Goal: Information Seeking & Learning: Learn about a topic

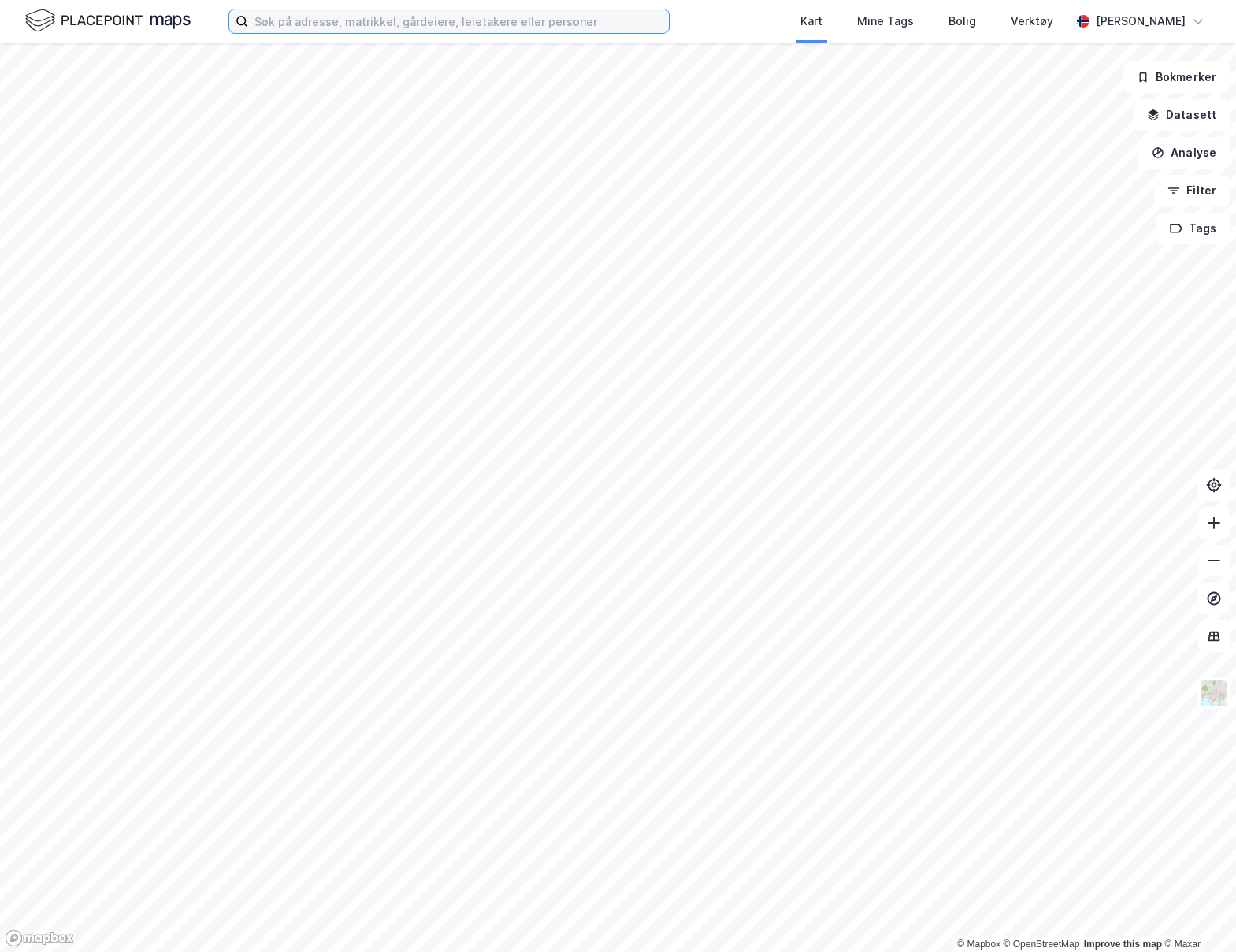
click at [370, 21] on input at bounding box center [459, 21] width 421 height 23
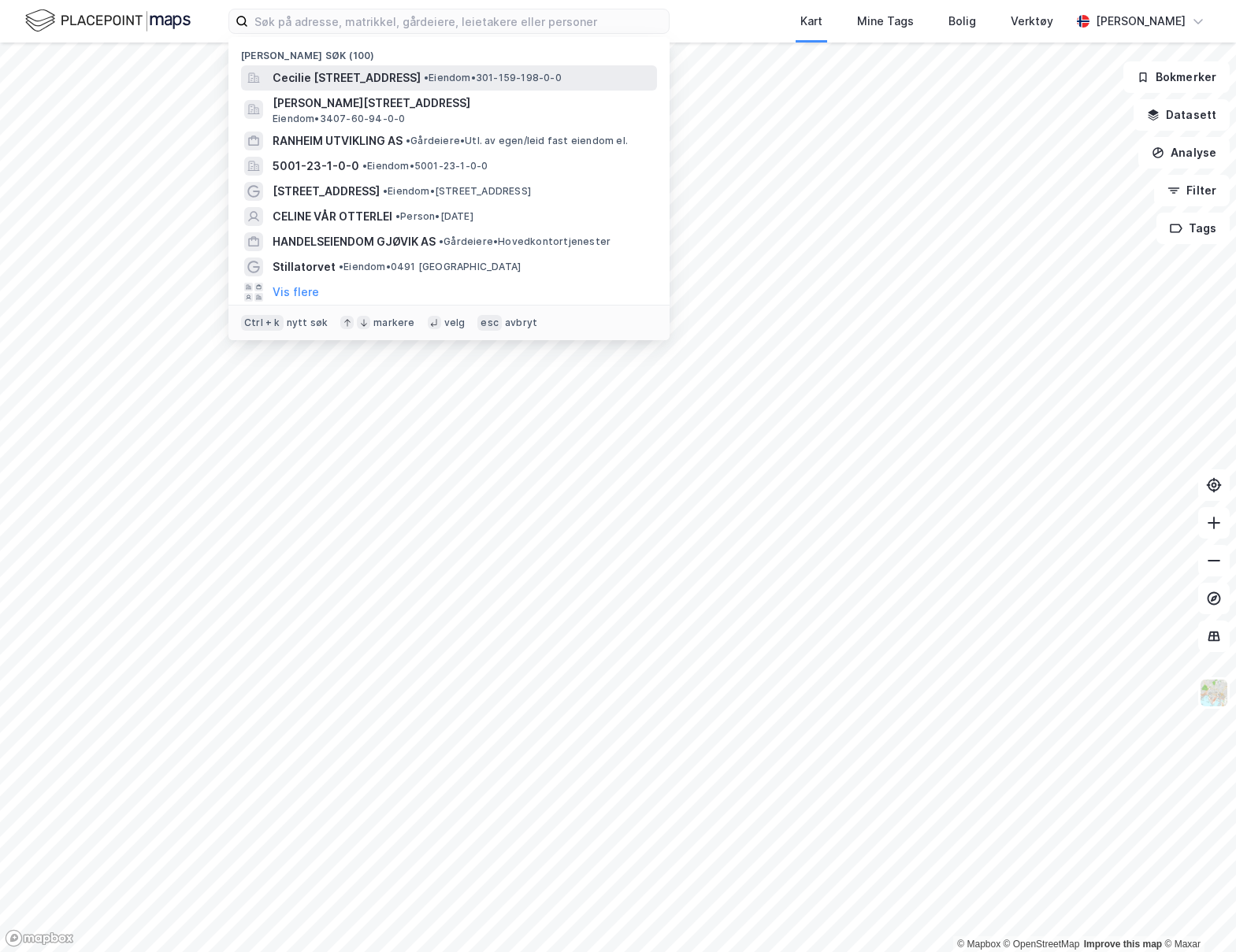
click at [354, 87] on div "Cecilie [STREET_ADDRESS] • Eiendom • 301-159-198-0-0" at bounding box center [449, 77] width 416 height 25
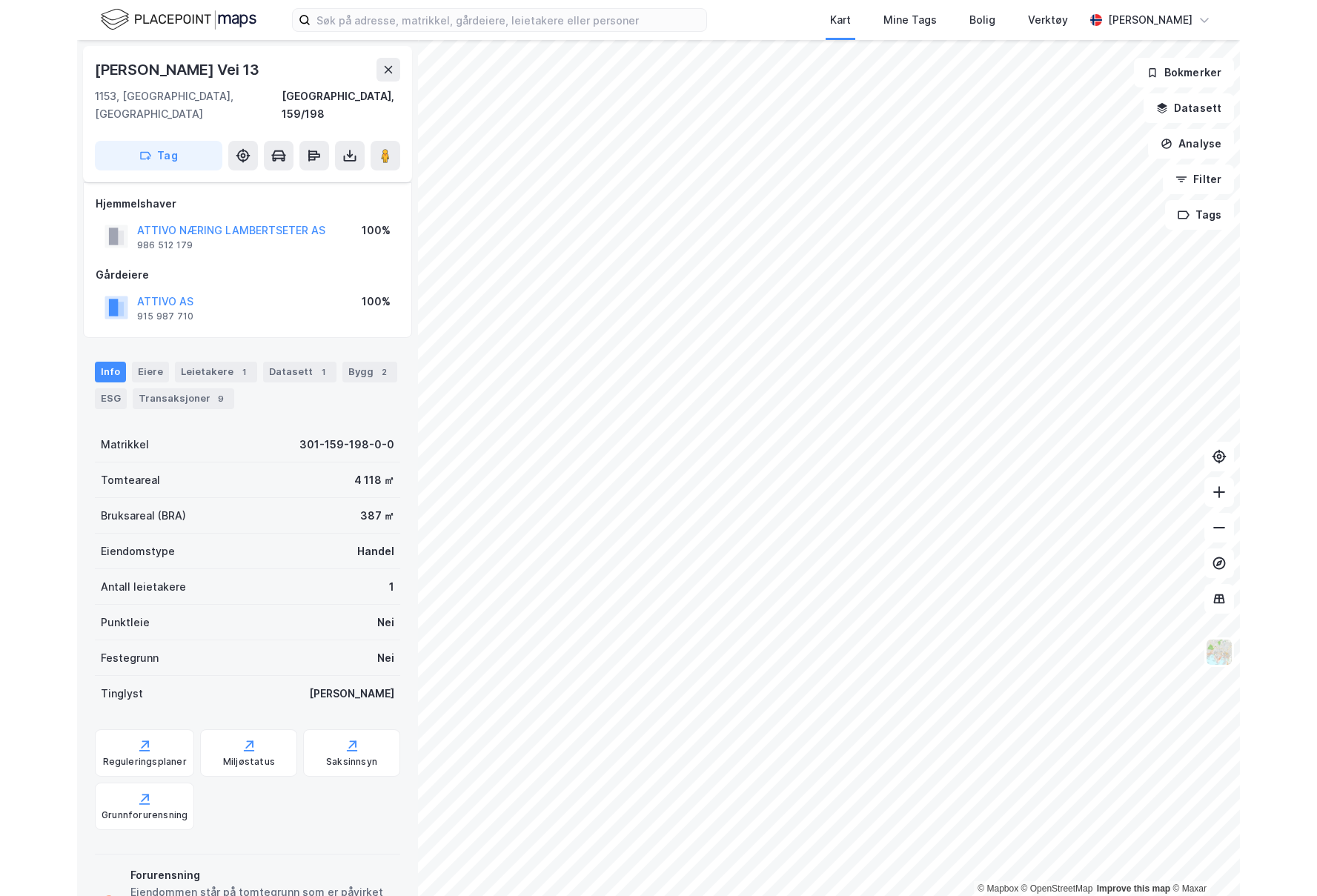
scroll to position [59, 0]
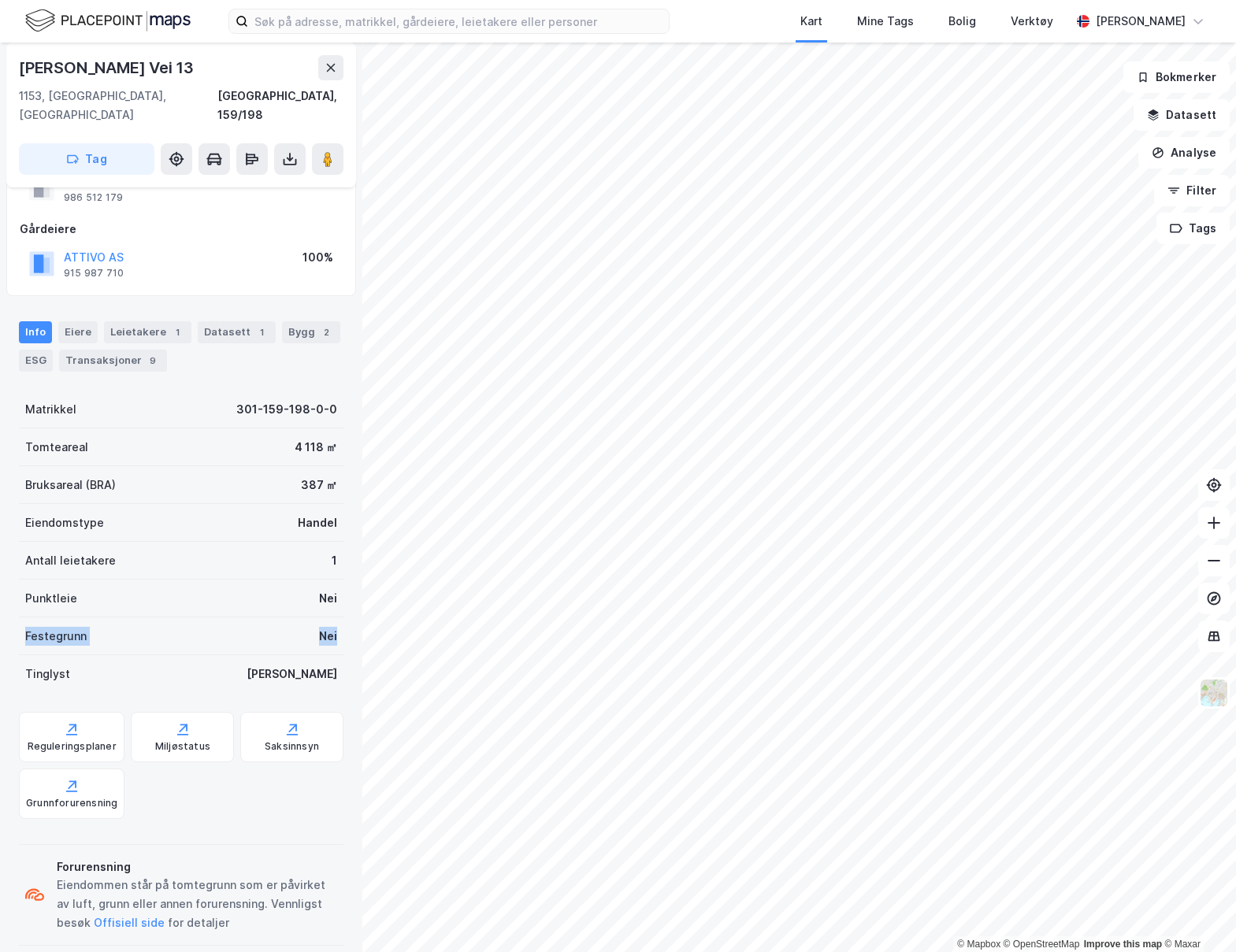
drag, startPoint x: 27, startPoint y: 616, endPoint x: 349, endPoint y: 615, distance: 322.0
click at [349, 615] on div "[PERSON_NAME] Vei 13 1153, [GEOGRAPHIC_DATA], [GEOGRAPHIC_DATA], 159/198 Tag Hj…" at bounding box center [181, 497] width 362 height 909
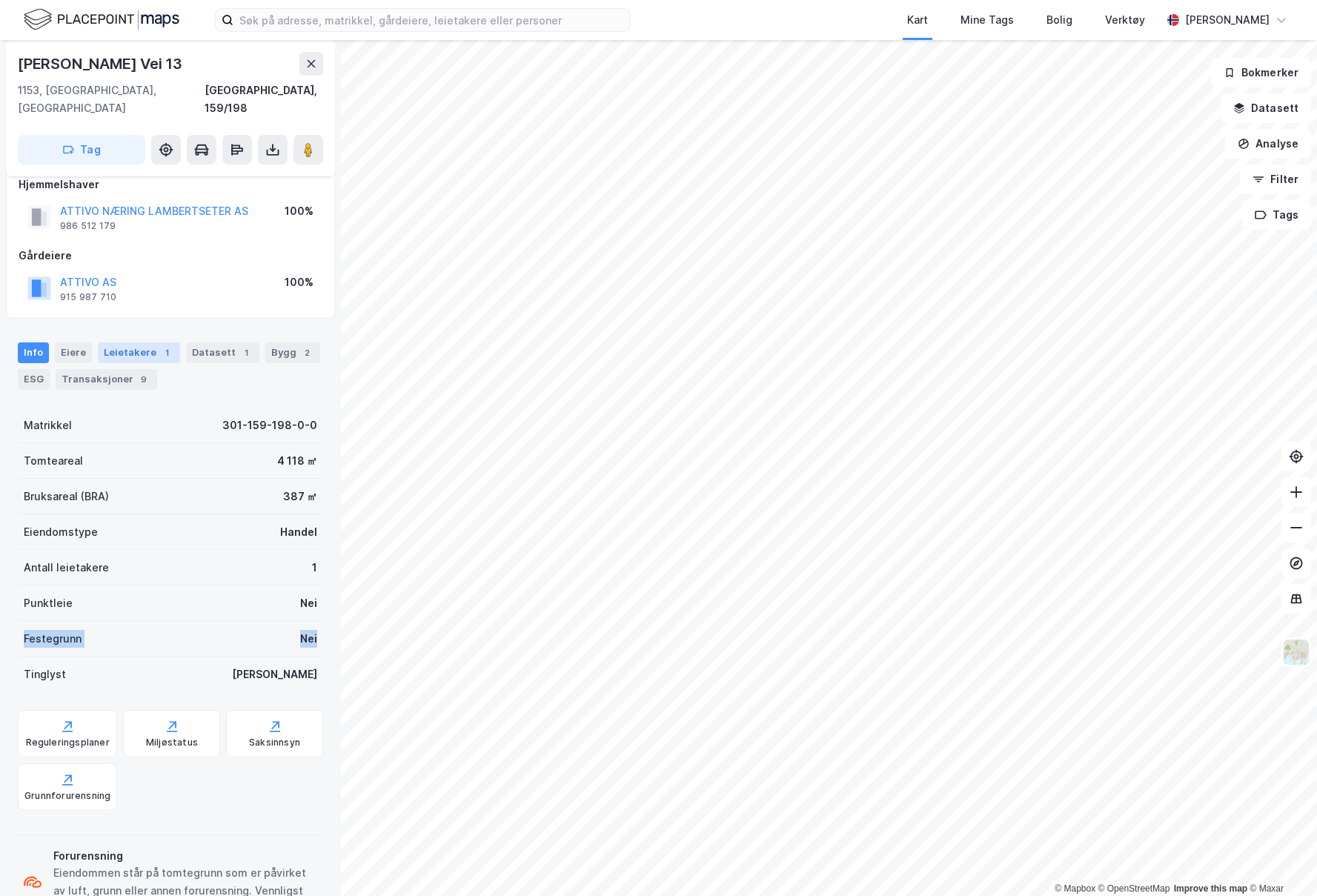
scroll to position [0, 0]
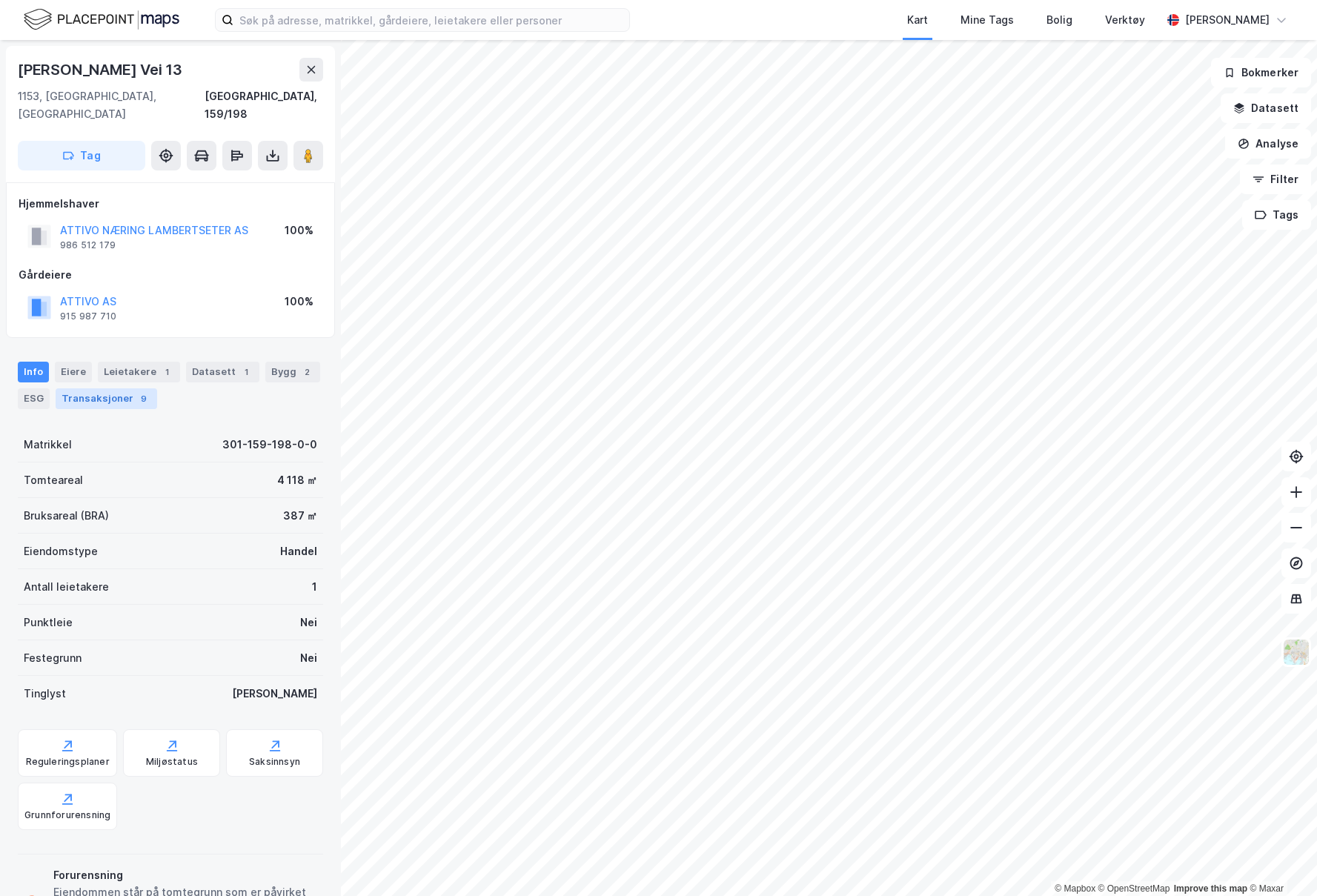
click at [88, 388] on div "Transaksjoner 9" at bounding box center [107, 398] width 101 height 20
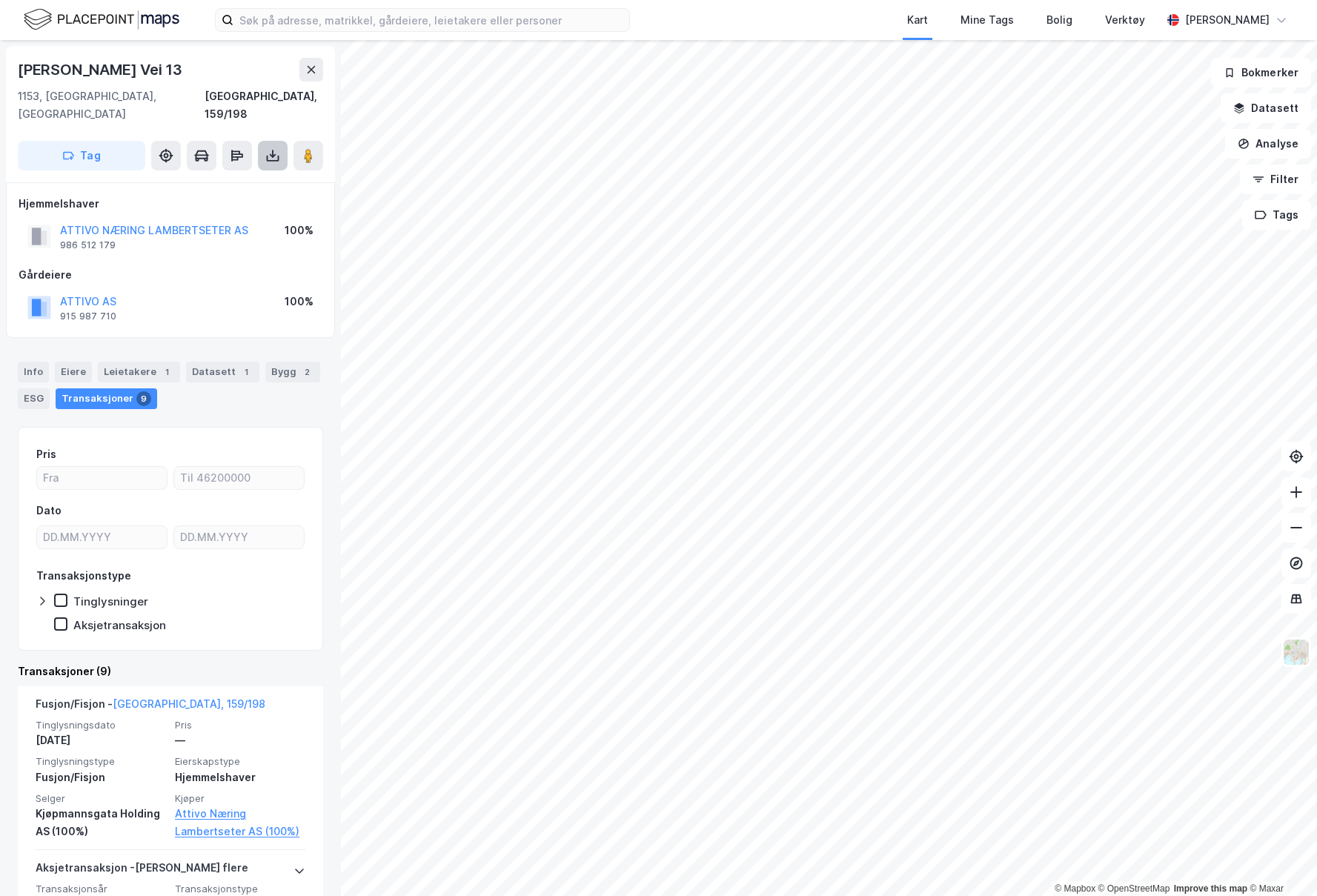
click at [261, 141] on button at bounding box center [272, 155] width 29 height 29
click at [248, 174] on div "Last ned grunnbok" at bounding box center [209, 185] width 158 height 23
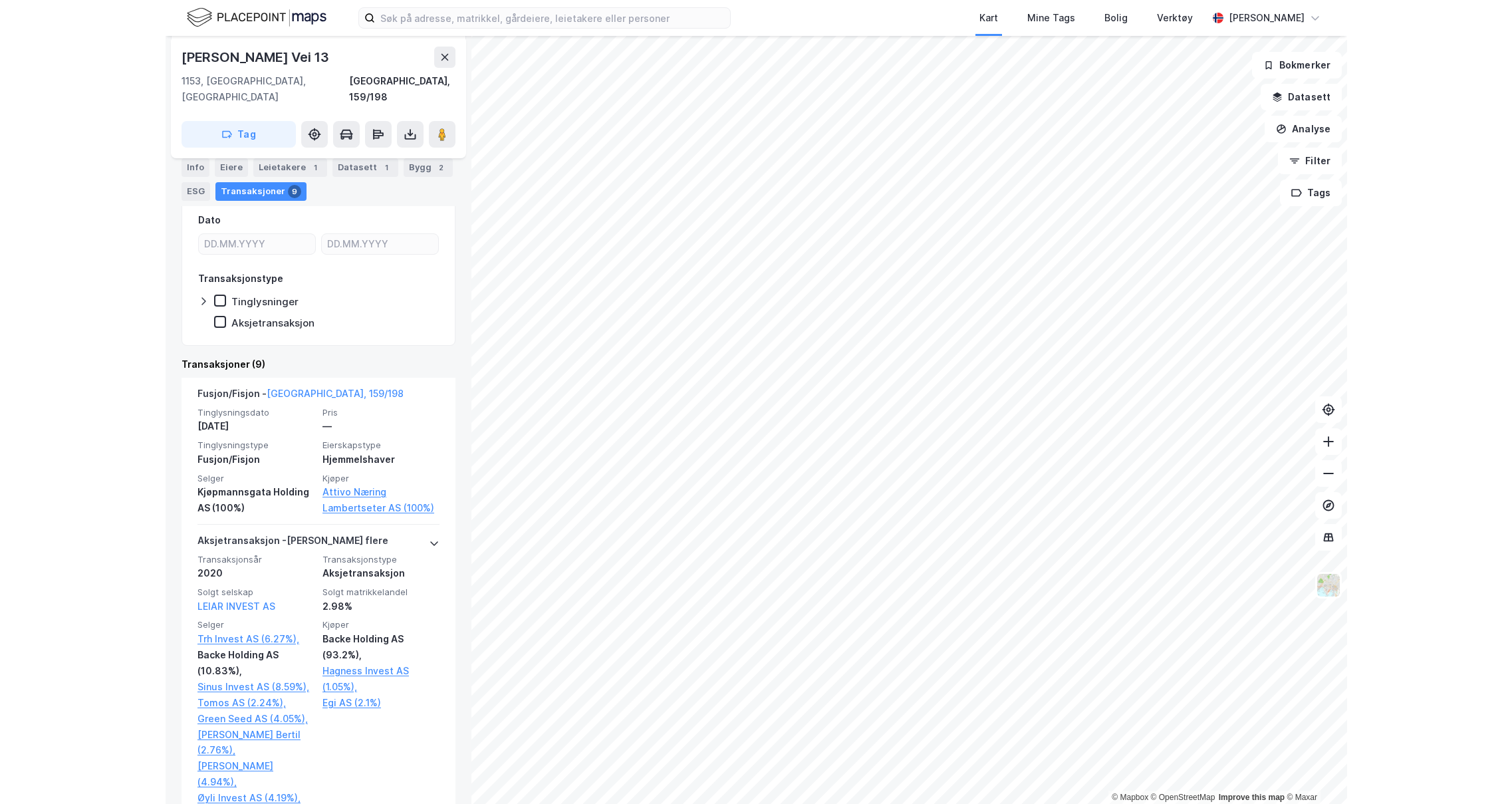
scroll to position [266, 0]
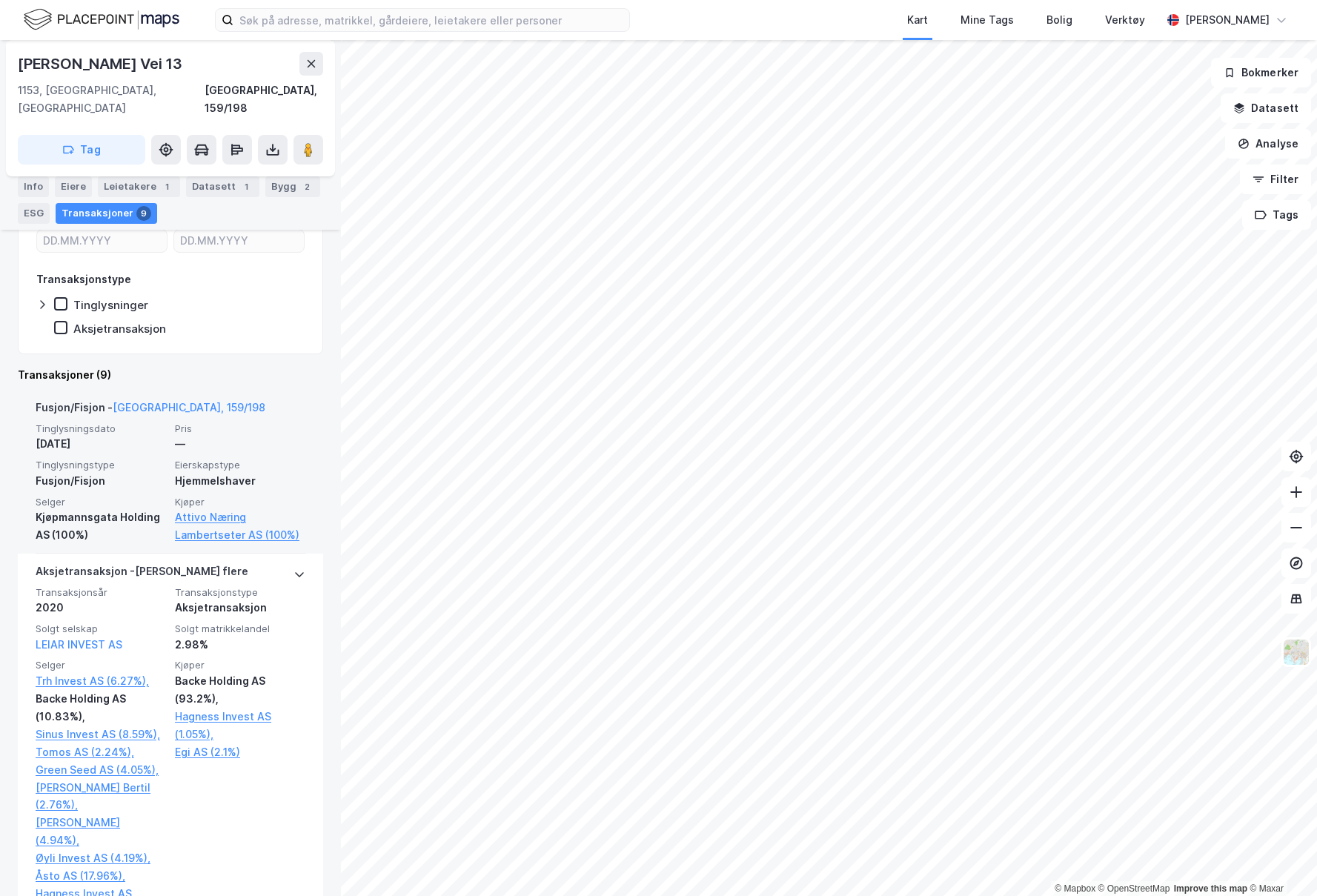
click at [152, 508] on div "Kjøpmannsgata Holding AS (100%)" at bounding box center [100, 526] width 131 height 36
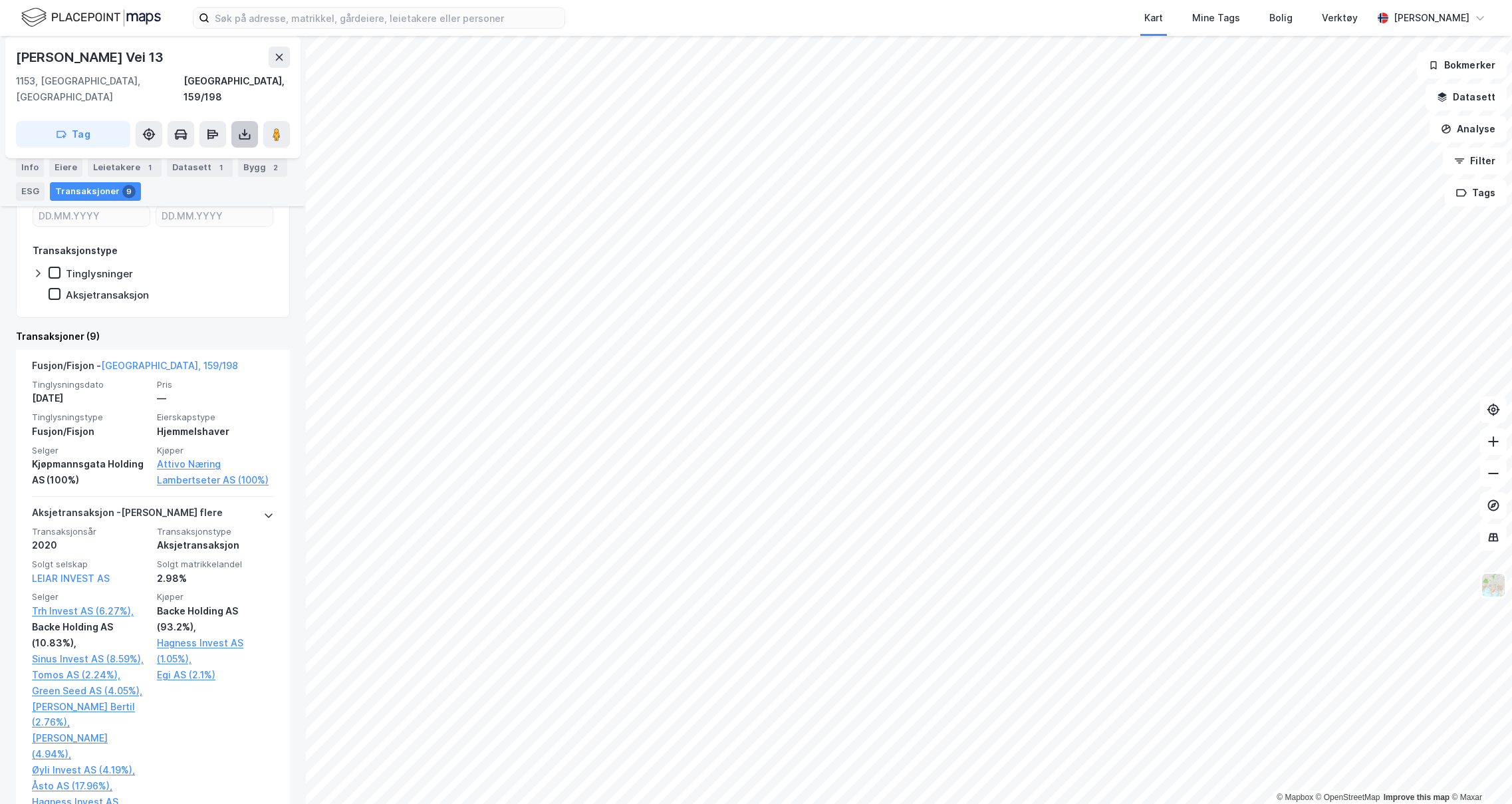
click at [251, 121] on button at bounding box center [244, 134] width 26 height 26
click at [211, 156] on div "Last ned grunnbok" at bounding box center [179, 161] width 77 height 11
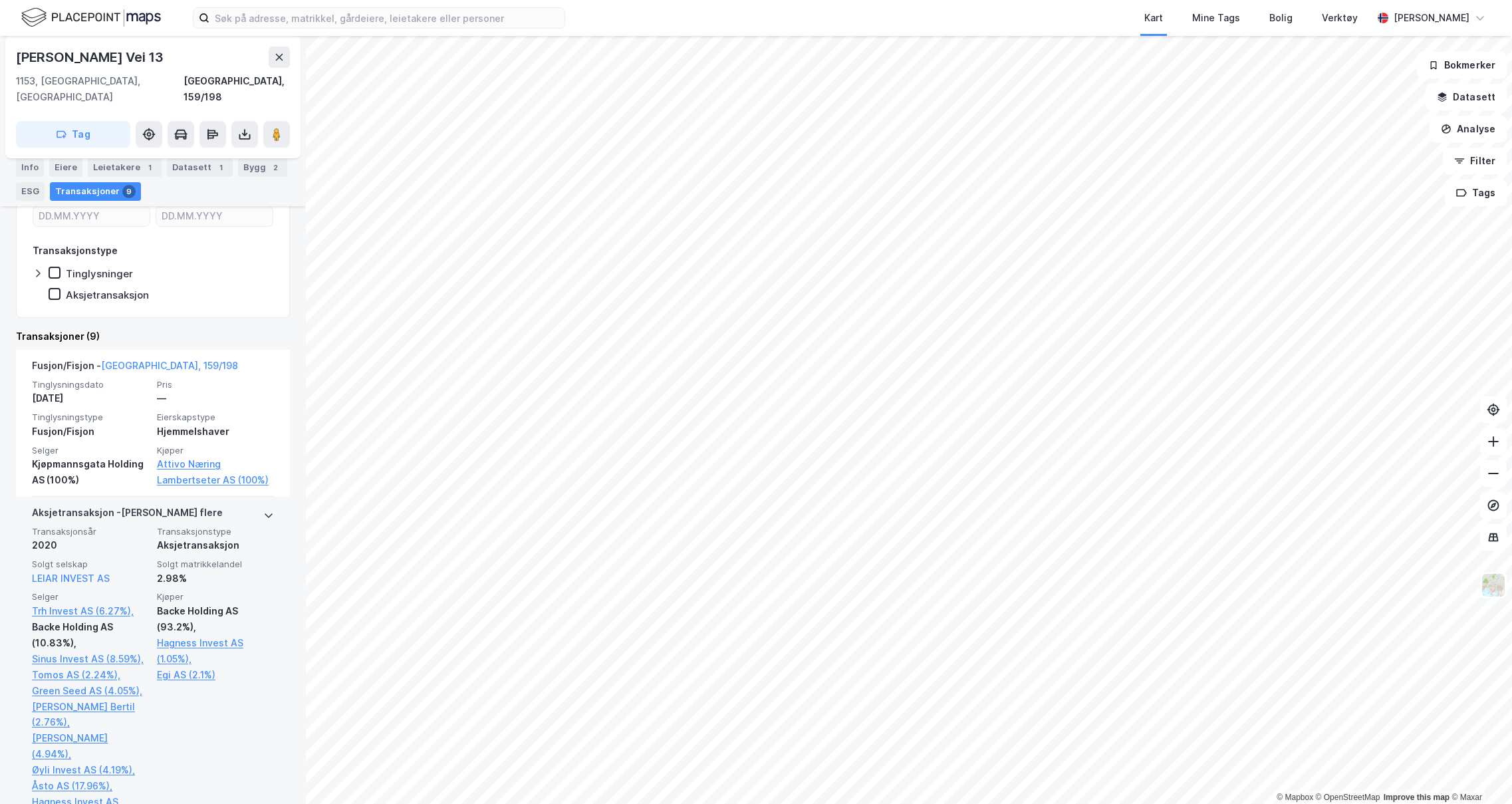
click at [125, 539] on div "Transaksjonsår 2020 Transaksjonstype Aksjetransaksjon Solgt selskap LEIAR INVES…" at bounding box center [152, 731] width 242 height 411
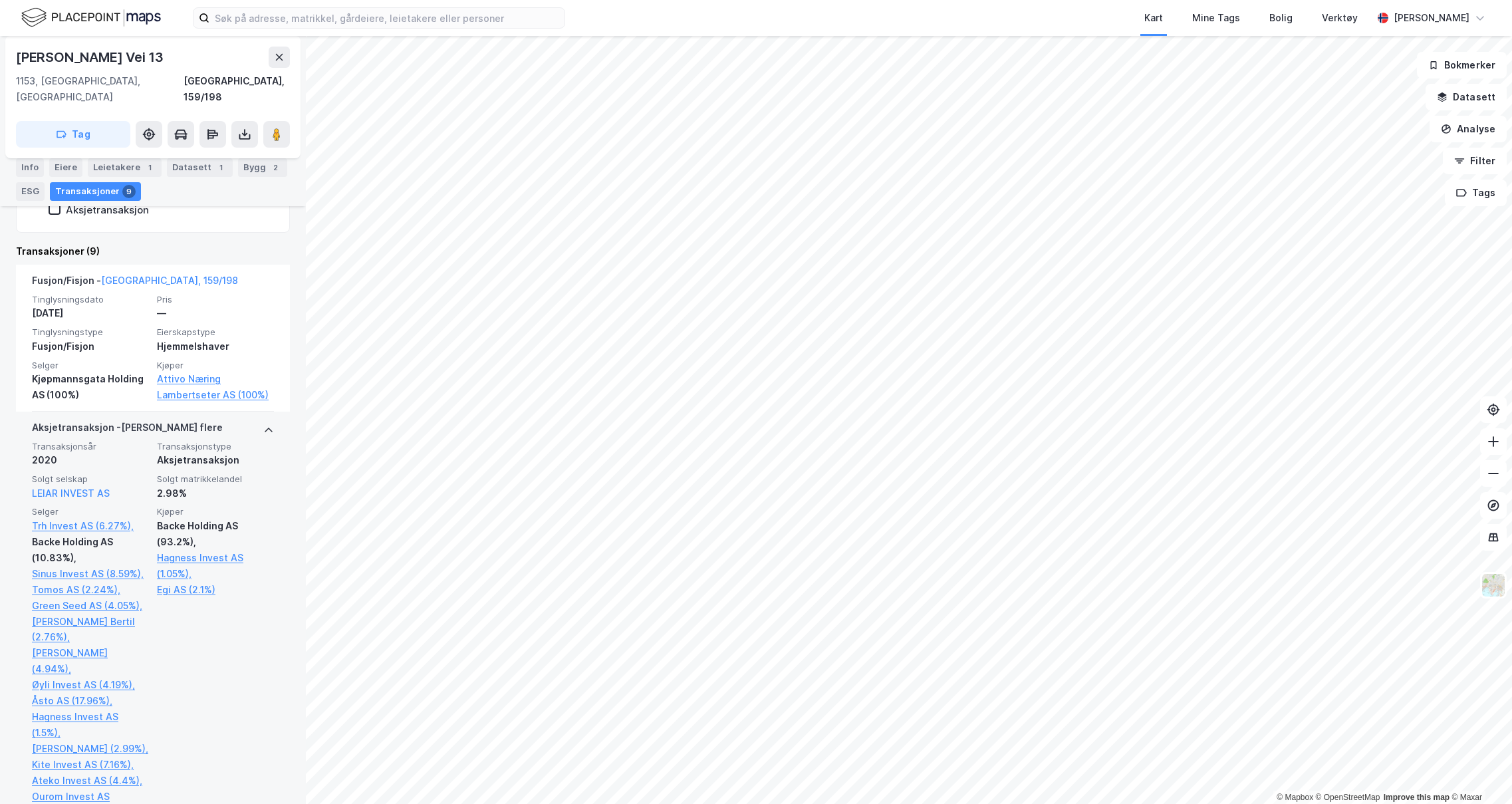
scroll to position [399, 0]
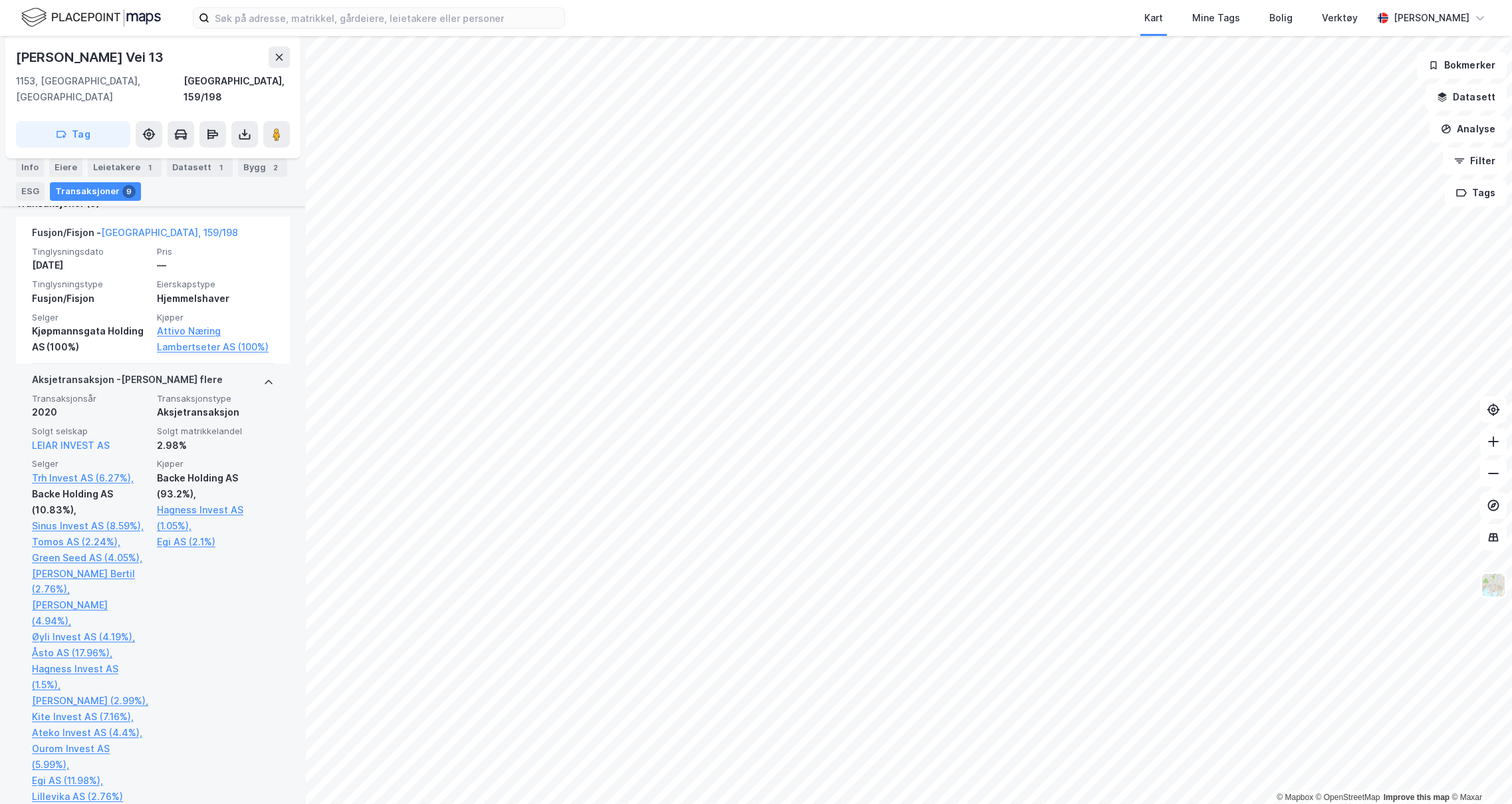
click at [229, 404] on div "Aksjetransaksjon" at bounding box center [215, 412] width 117 height 16
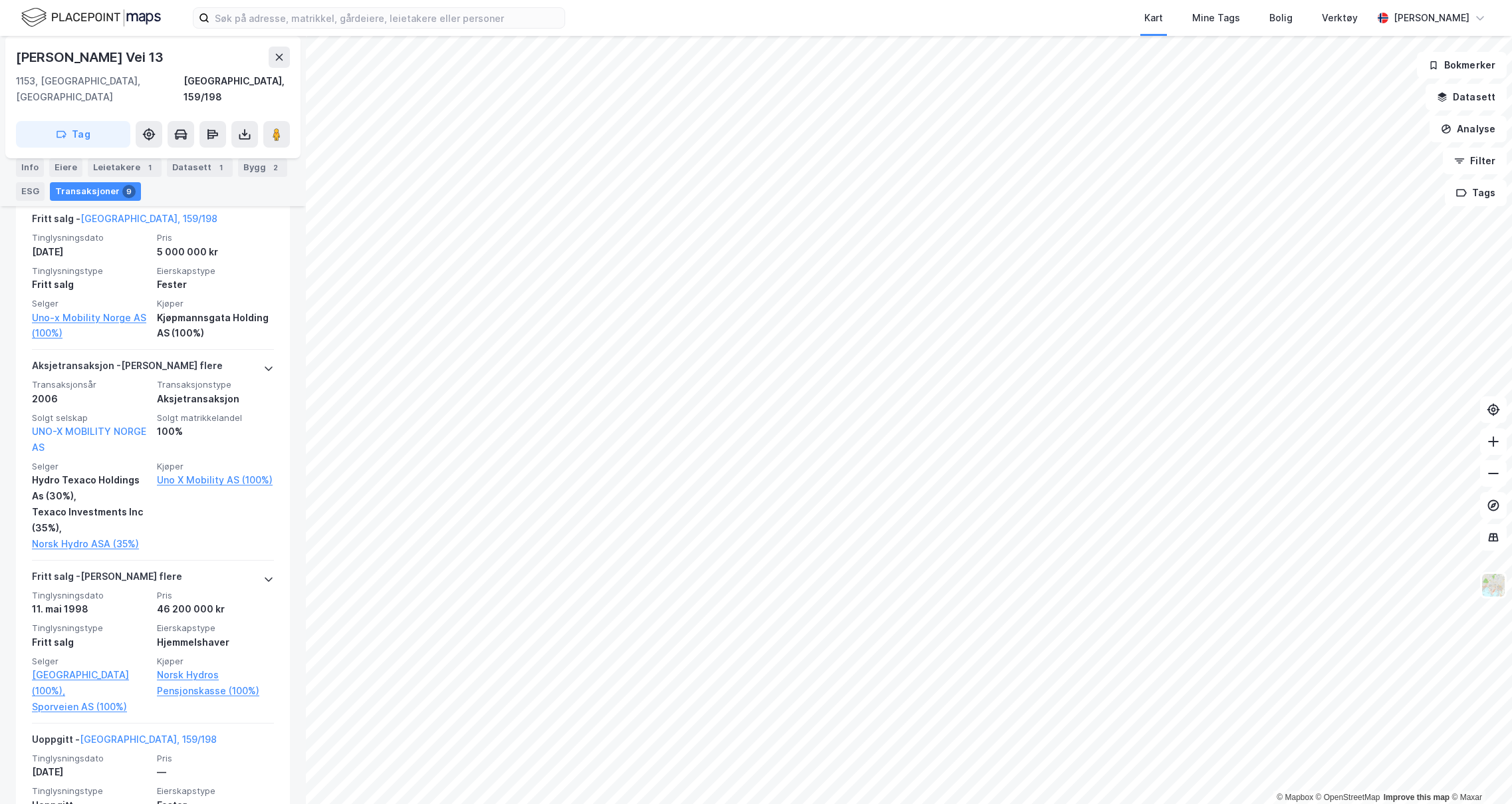
scroll to position [1596, 0]
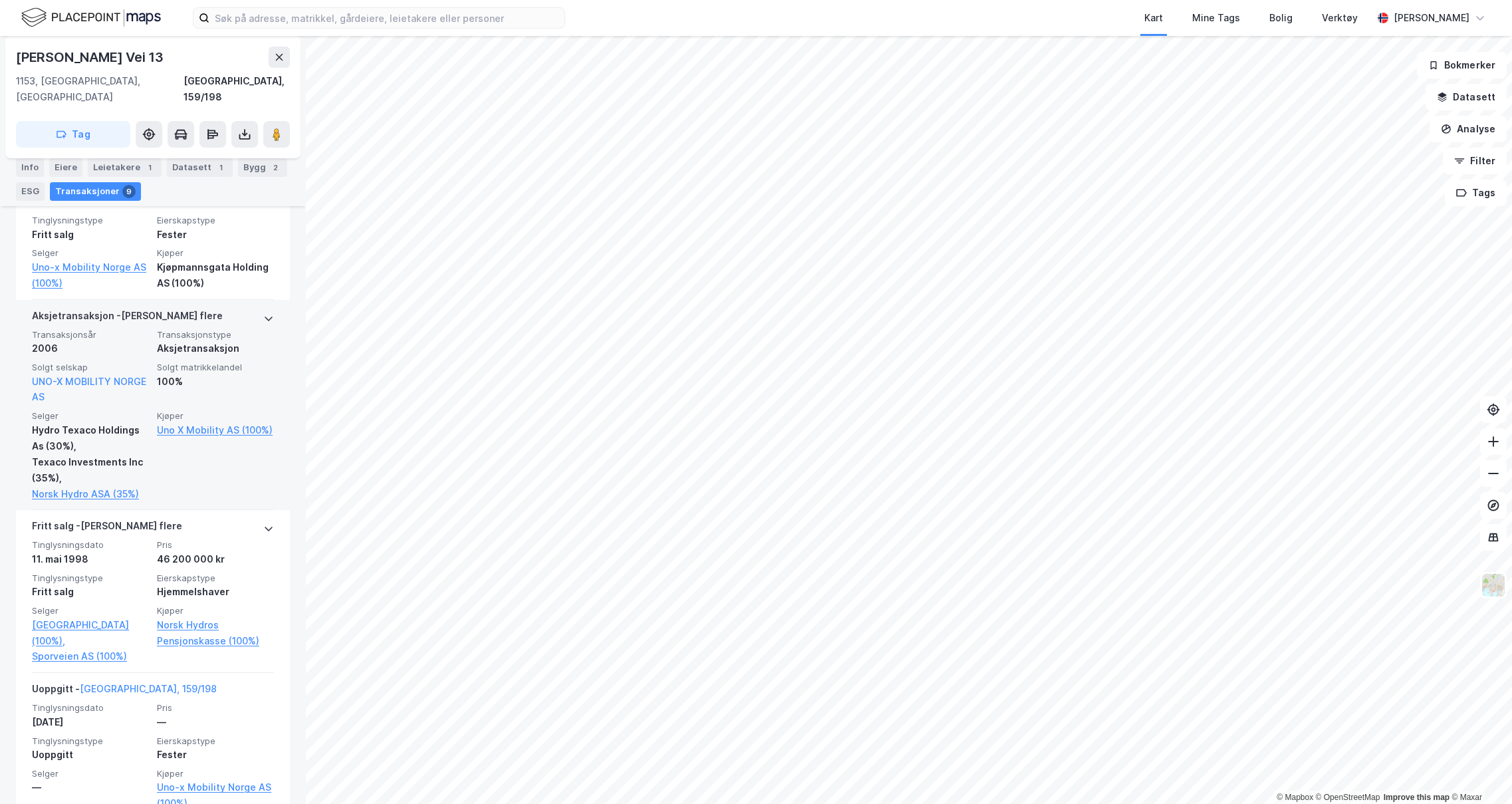
click at [192, 340] on div "Aksjetransaksjon" at bounding box center [215, 348] width 117 height 16
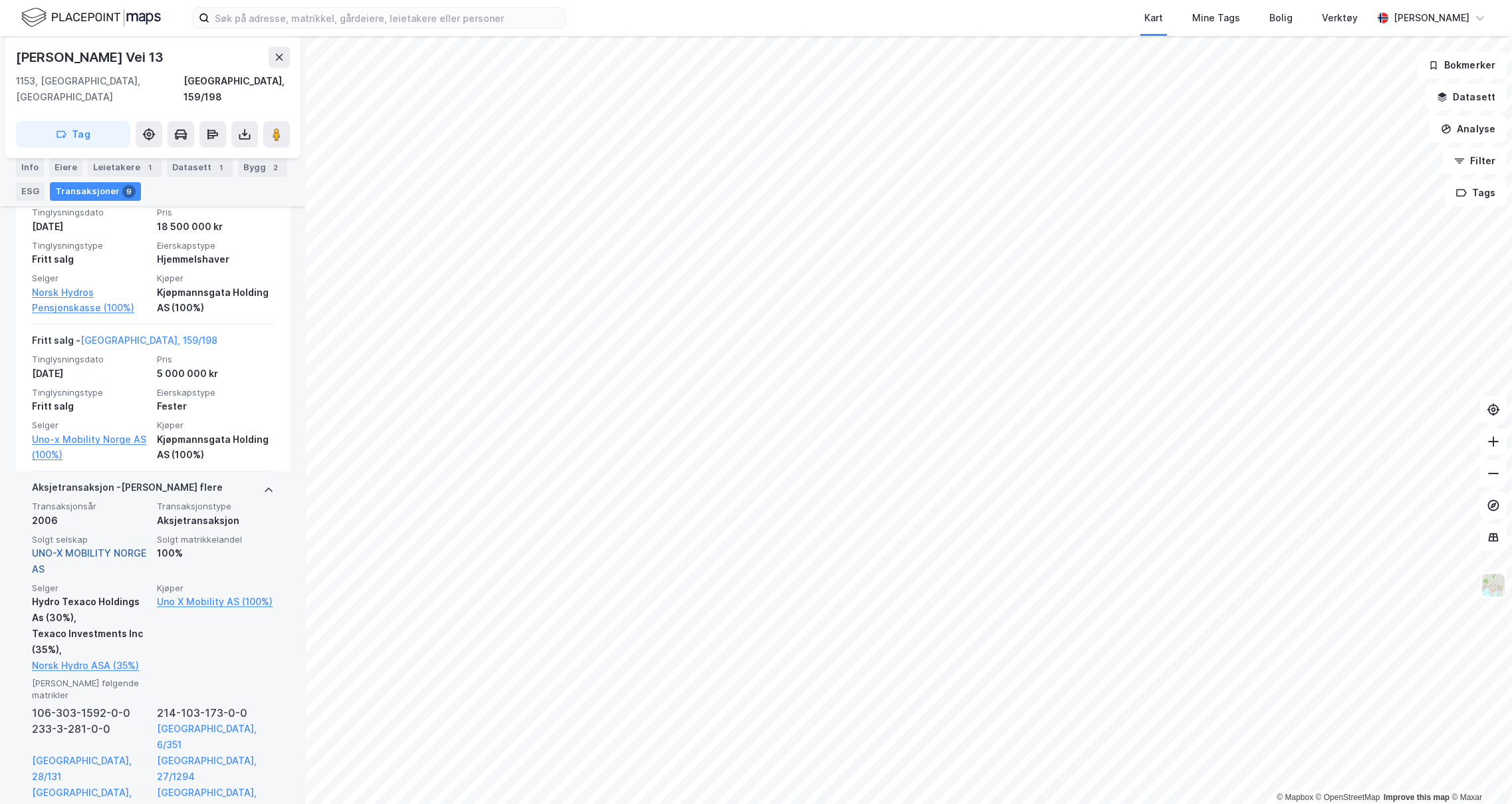
scroll to position [1396, 0]
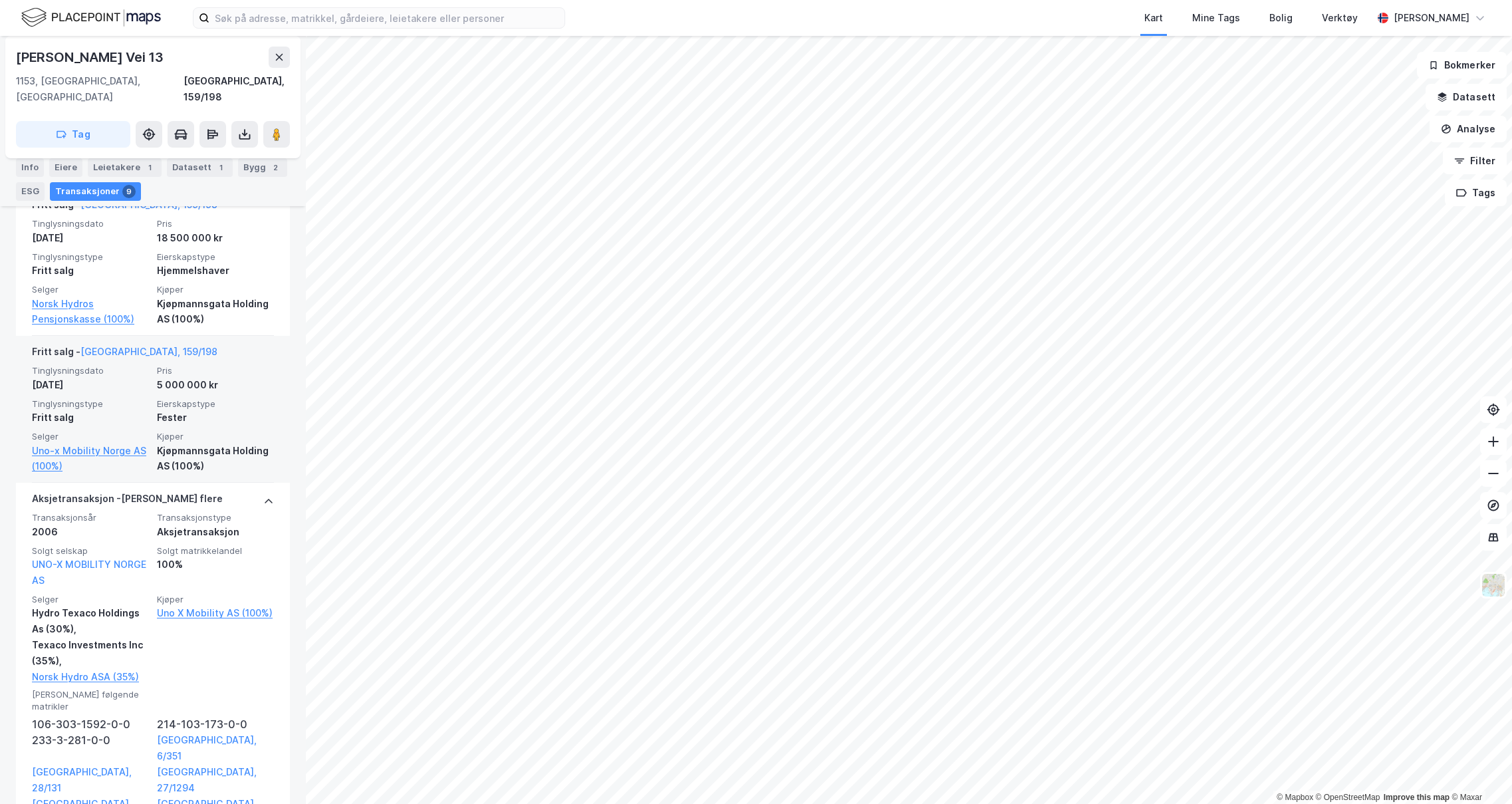
click at [192, 430] on div "Tinglysningsdato [DATE] Pris 5 000 000 kr Tinglysningstype Fritt salg Eierskaps…" at bounding box center [152, 420] width 242 height 109
drag, startPoint x: 152, startPoint y: 403, endPoint x: 213, endPoint y: 467, distance: 88.4
click at [213, 467] on div "Tinglysningsdato [DATE] Pris 5 000 000 kr Tinglysningstype Fritt salg Eierskaps…" at bounding box center [152, 420] width 242 height 109
click at [208, 467] on div "Kjøpmannsgata Holding AS (100%)" at bounding box center [215, 458] width 117 height 32
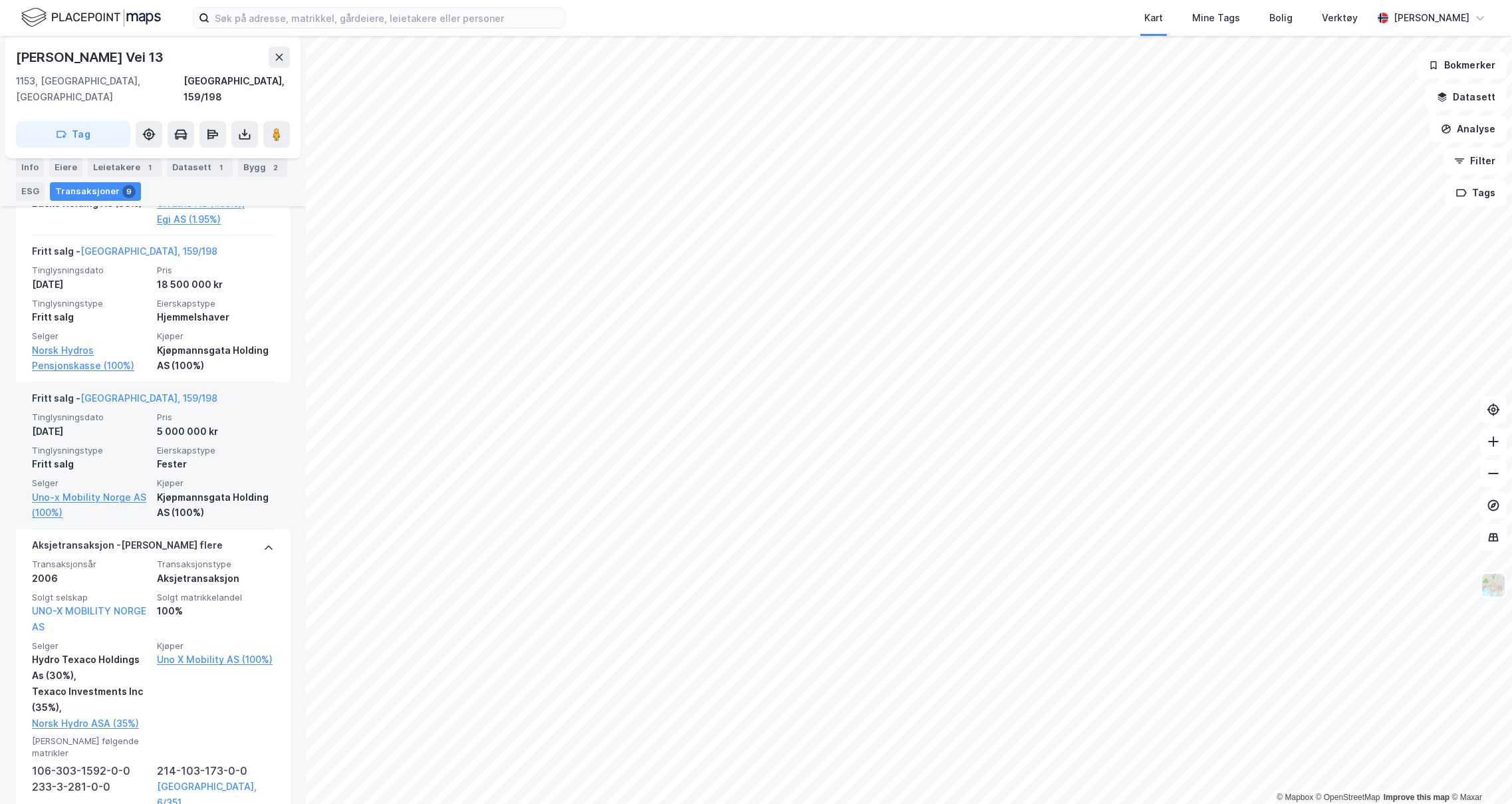
scroll to position [1330, 0]
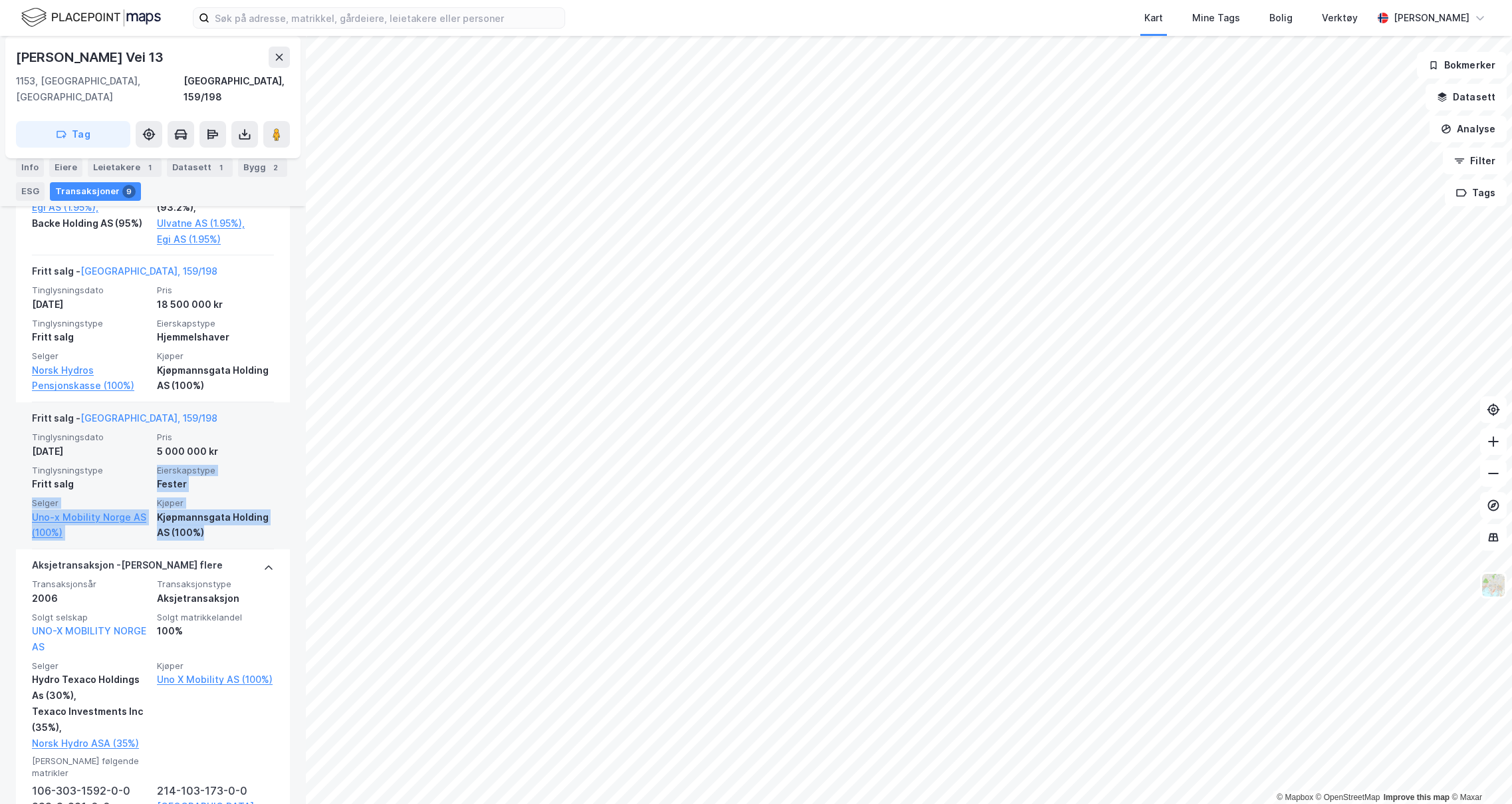
drag, startPoint x: 150, startPoint y: 470, endPoint x: 226, endPoint y: 531, distance: 97.5
click at [226, 531] on div "Tinglysningsdato [DATE] Pris 5 000 000 kr Tinglysningstype Fritt salg Eierskaps…" at bounding box center [152, 486] width 242 height 109
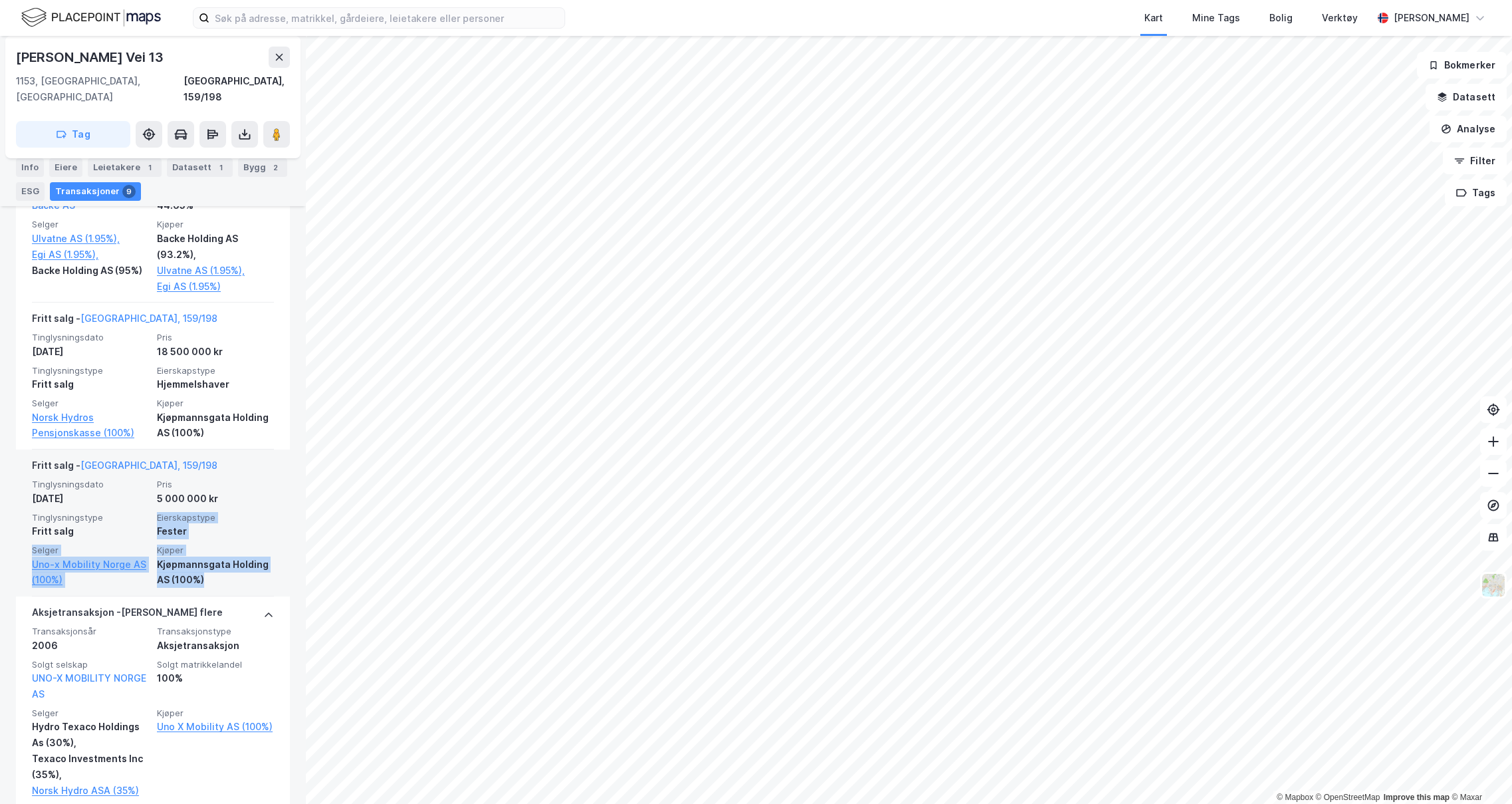
scroll to position [1264, 0]
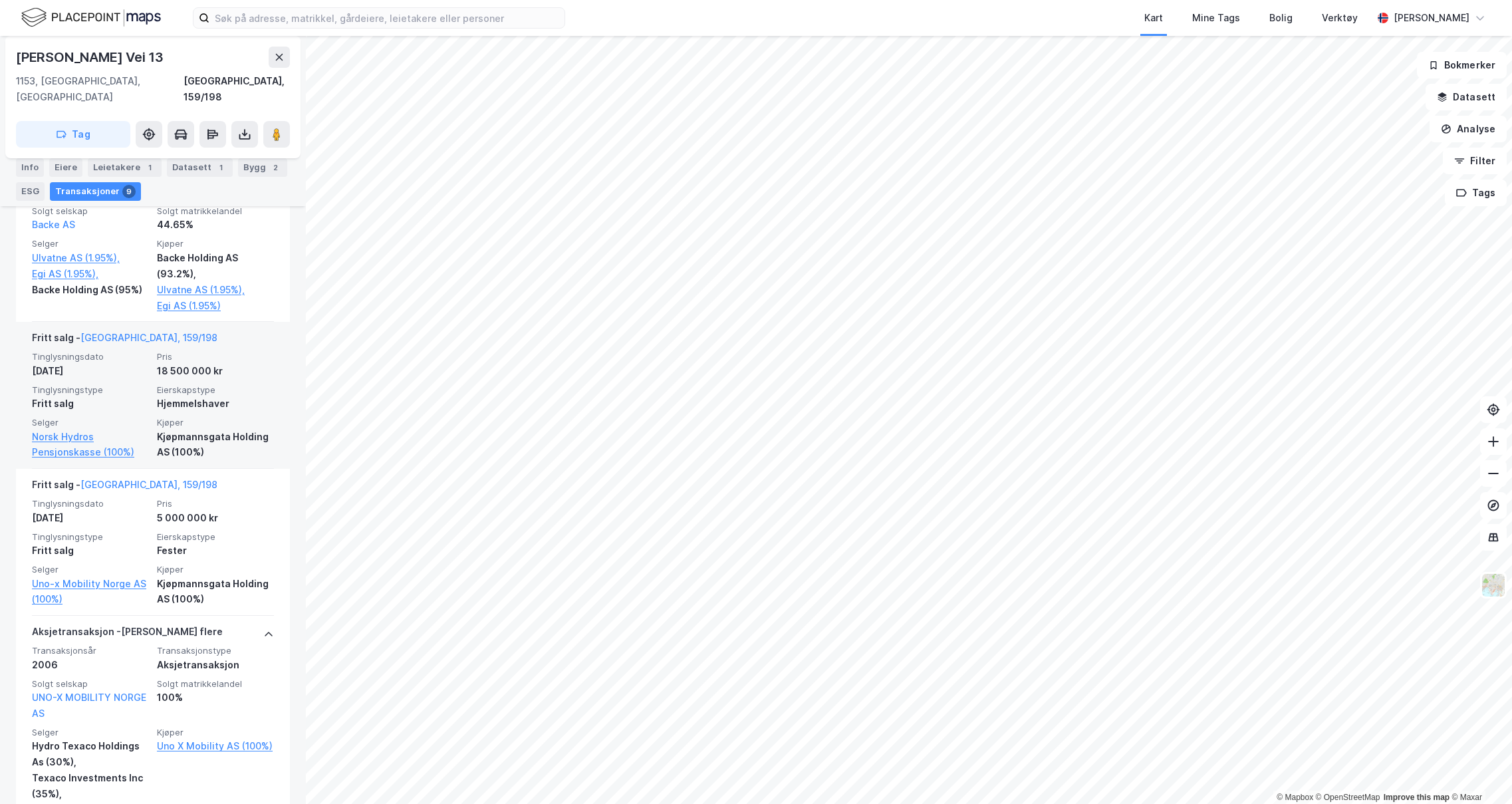
click at [116, 382] on div "Tinglysningsdato [DATE] Pris 18 500 000 kr Tinglysningstype Fritt salg Eierskap…" at bounding box center [152, 405] width 242 height 109
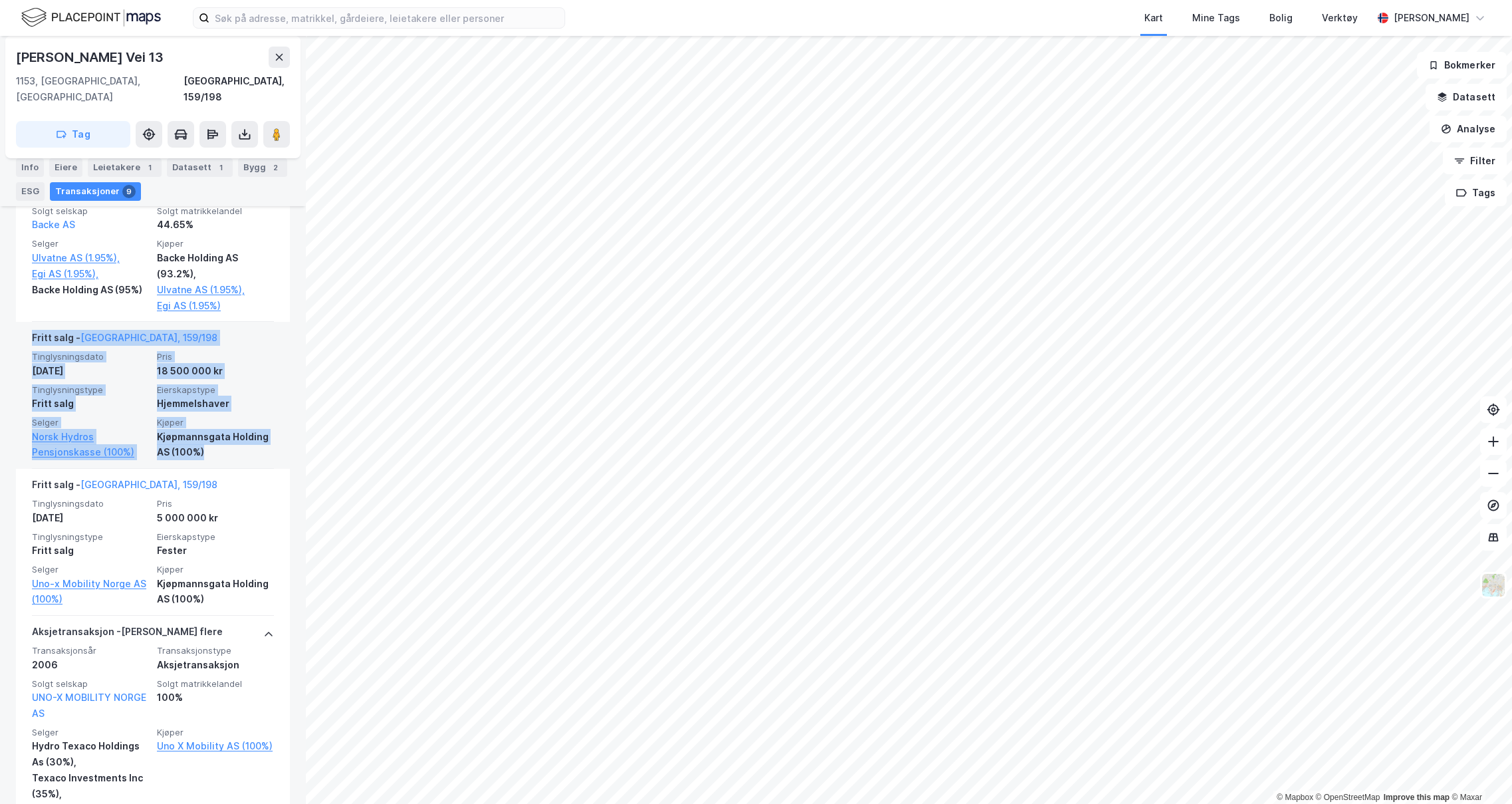
drag, startPoint x: 28, startPoint y: 336, endPoint x: 222, endPoint y: 456, distance: 228.1
click at [222, 456] on div "Fritt salg - [GEOGRAPHIC_DATA], 159/198 Tinglysningsdato [DATE] Pris 18 500 000…" at bounding box center [153, 395] width 274 height 147
drag, startPoint x: 222, startPoint y: 456, endPoint x: 209, endPoint y: 454, distance: 13.2
click at [209, 454] on div "Kjøpmannsgata Holding AS (100%)" at bounding box center [215, 445] width 117 height 32
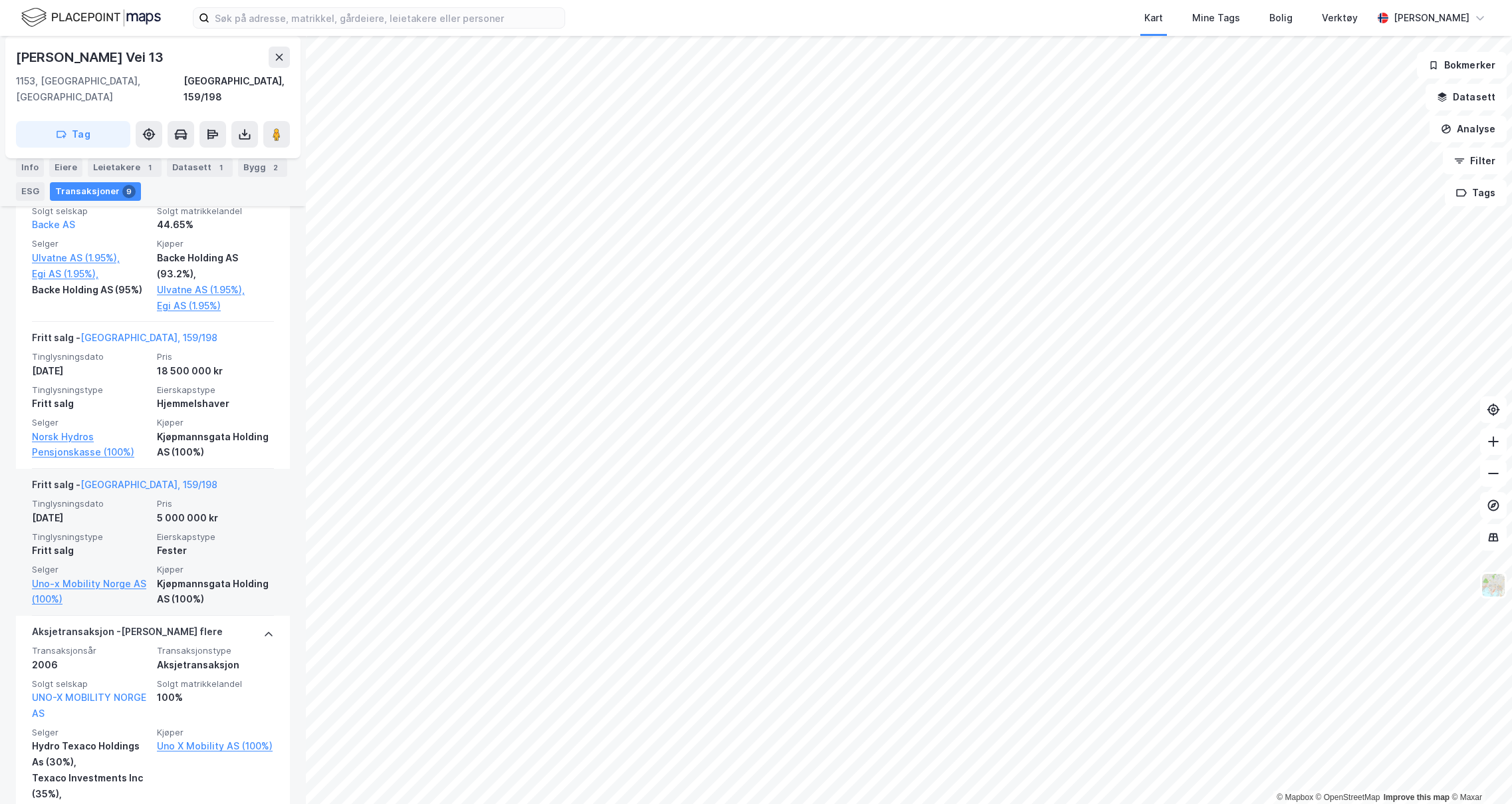
drag, startPoint x: 197, startPoint y: 554, endPoint x: 207, endPoint y: 550, distance: 10.8
click at [207, 550] on div "Fester" at bounding box center [215, 550] width 117 height 16
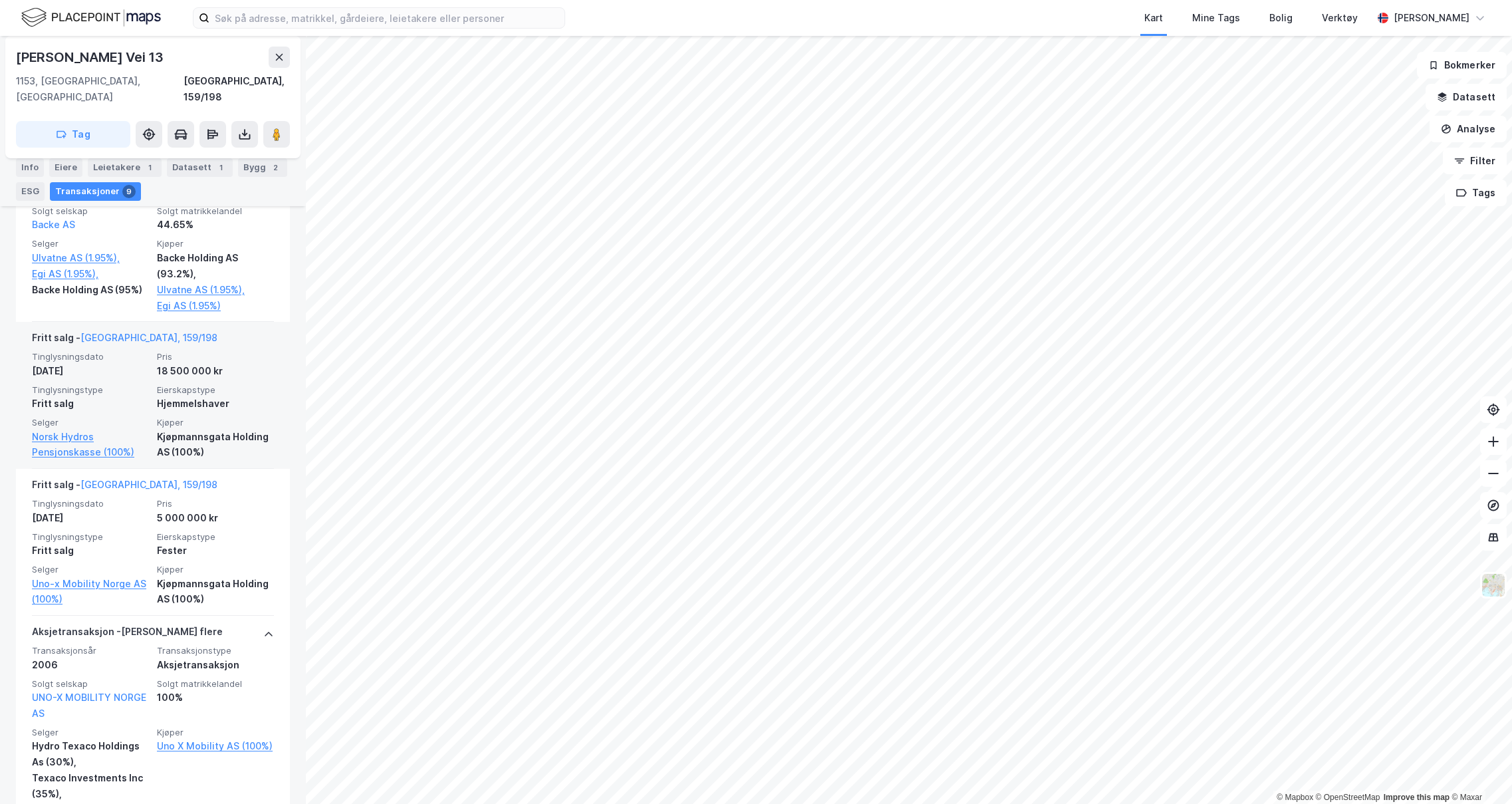
scroll to position [1197, 0]
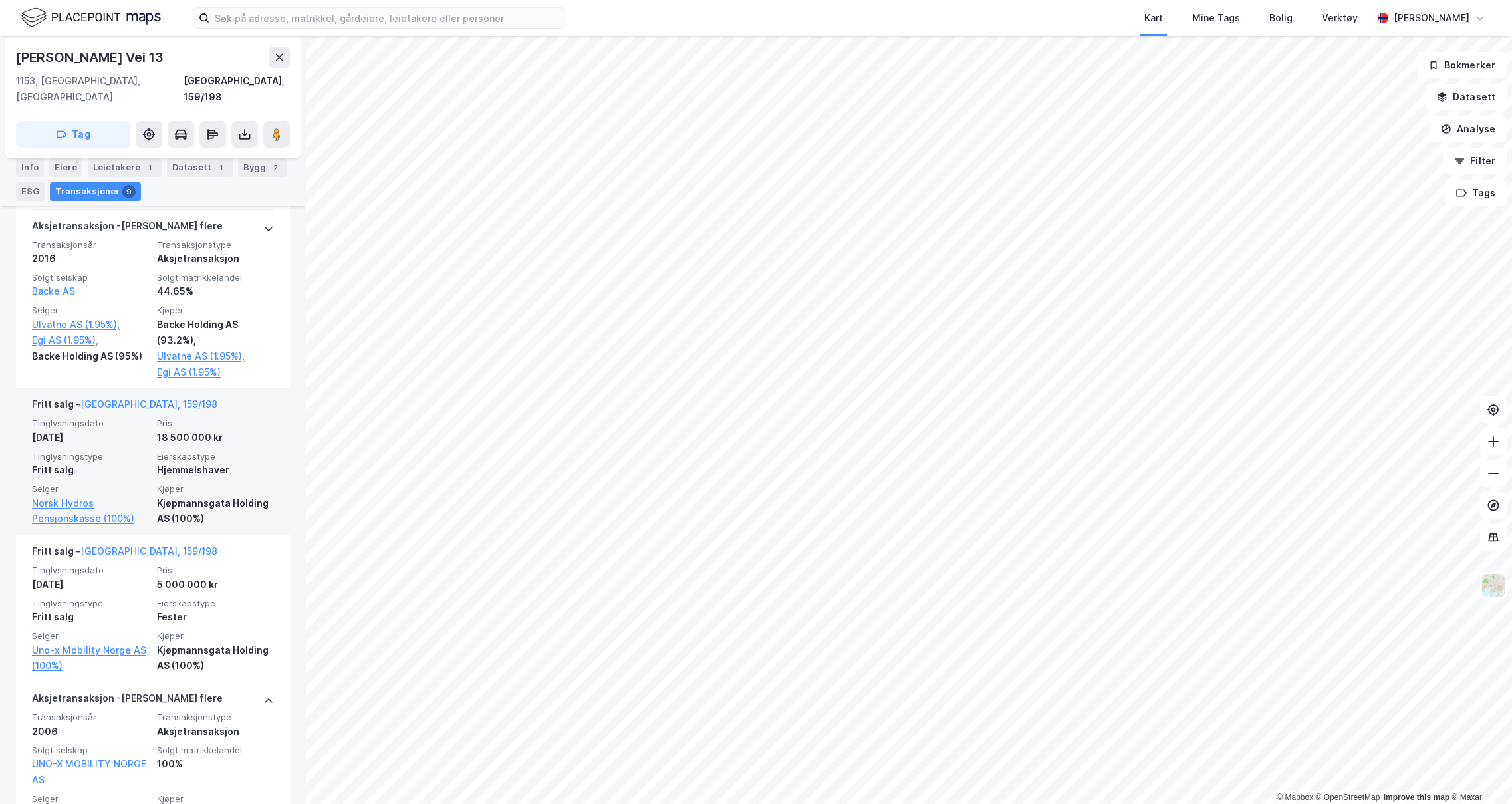
click at [149, 462] on div "Tinglysningsdato [DATE] Pris 18 500 000 kr Tinglysningstype Fritt salg Eierskap…" at bounding box center [152, 472] width 242 height 109
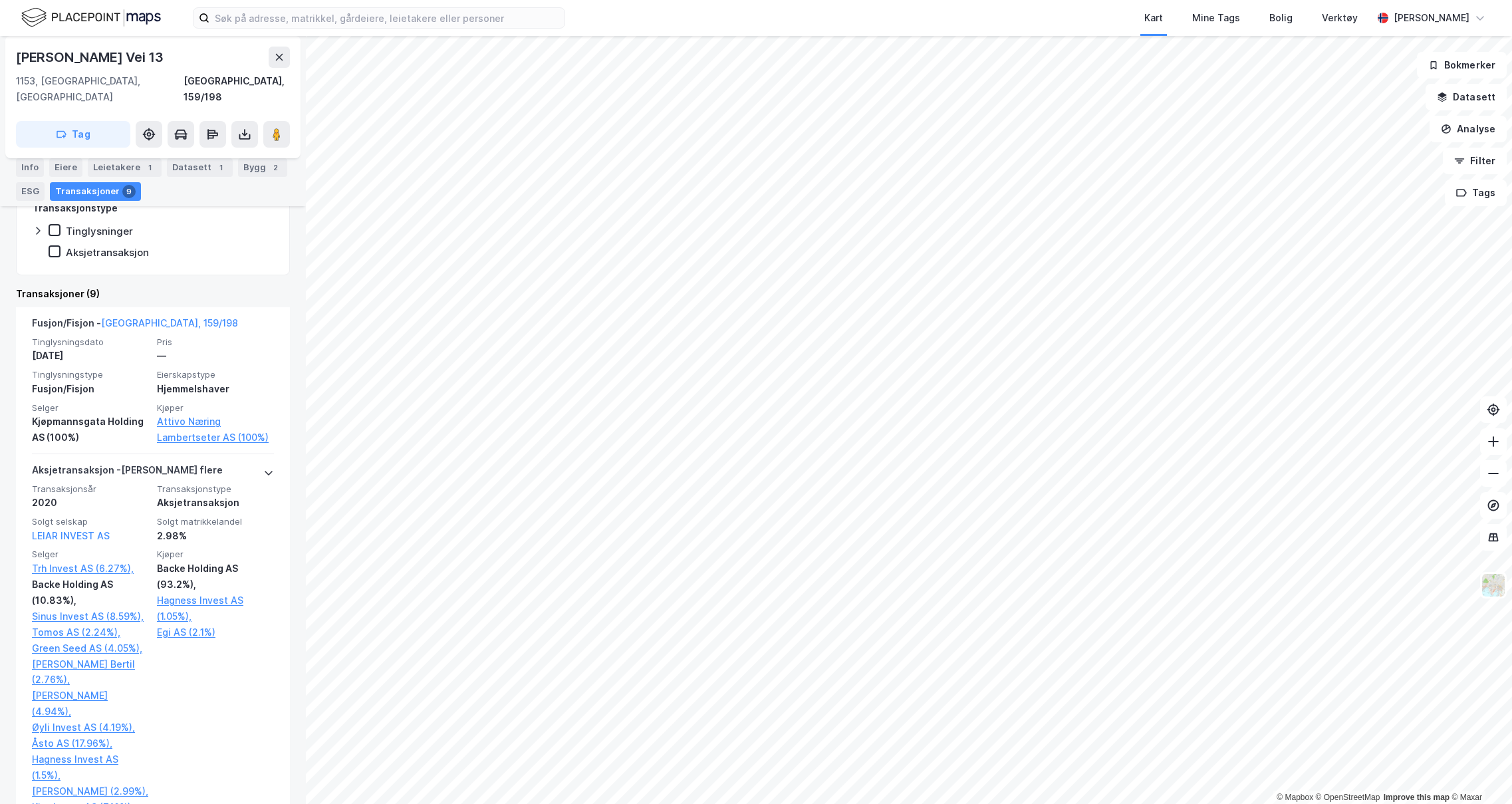
scroll to position [266, 0]
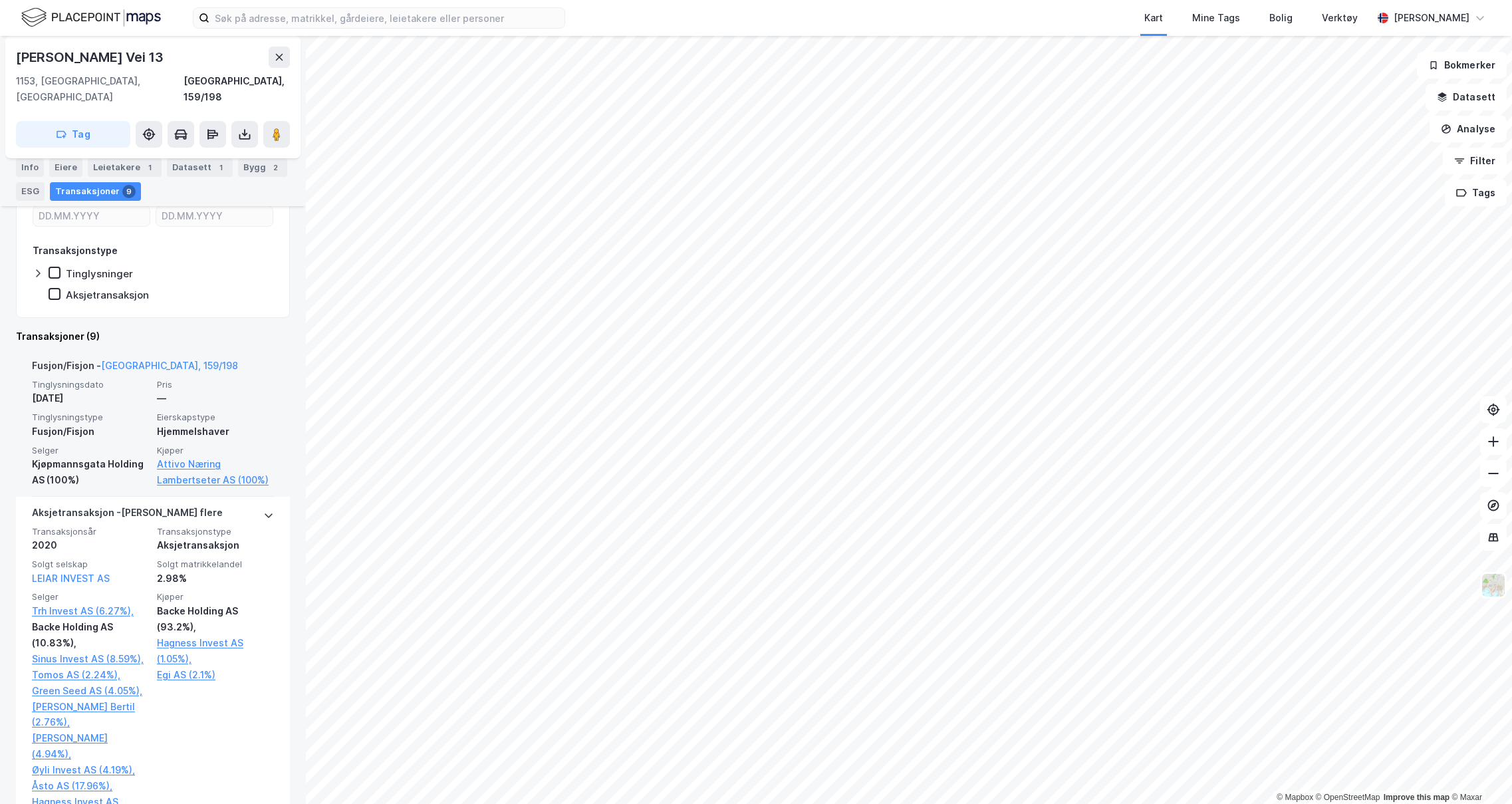
click at [221, 390] on div "—" at bounding box center [215, 399] width 117 height 16
click at [1042, 22] on div "Kart Mine Tags Bolig Verktøy" at bounding box center [1000, 18] width 743 height 36
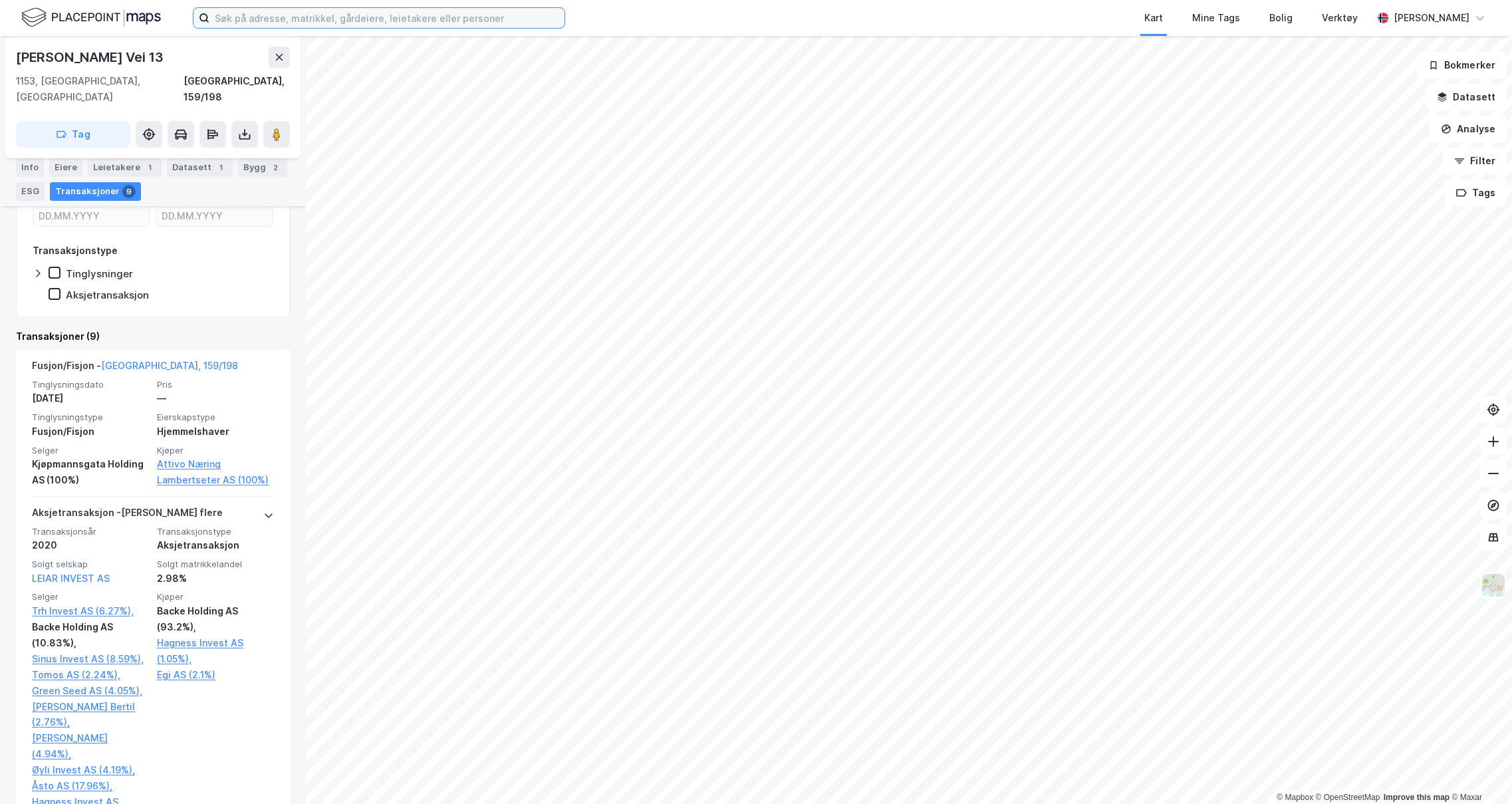
click at [521, 12] on input at bounding box center [387, 18] width 355 height 20
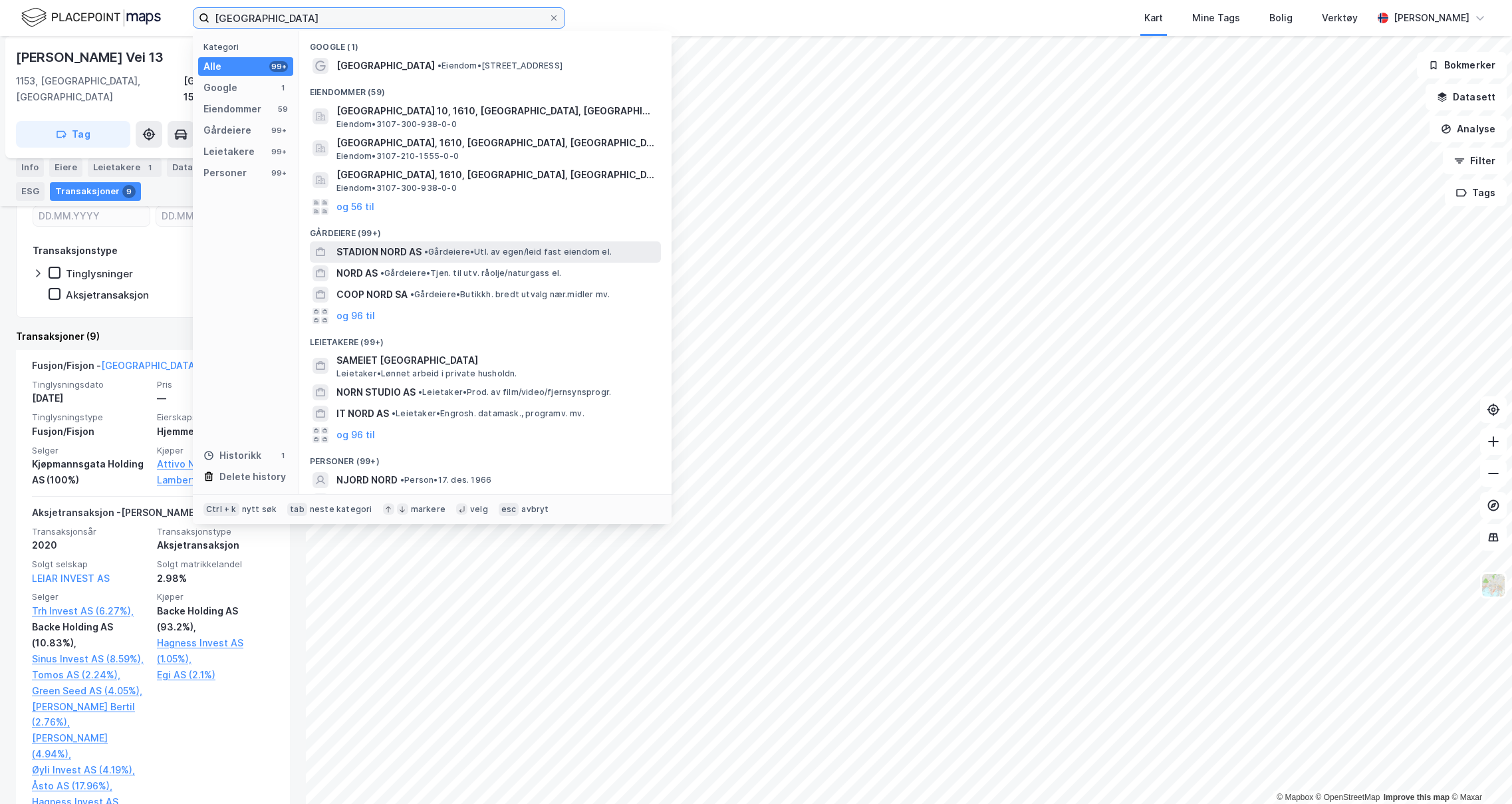
type input "[GEOGRAPHIC_DATA]"
click at [419, 257] on span "STADION NORD AS" at bounding box center [379, 252] width 85 height 16
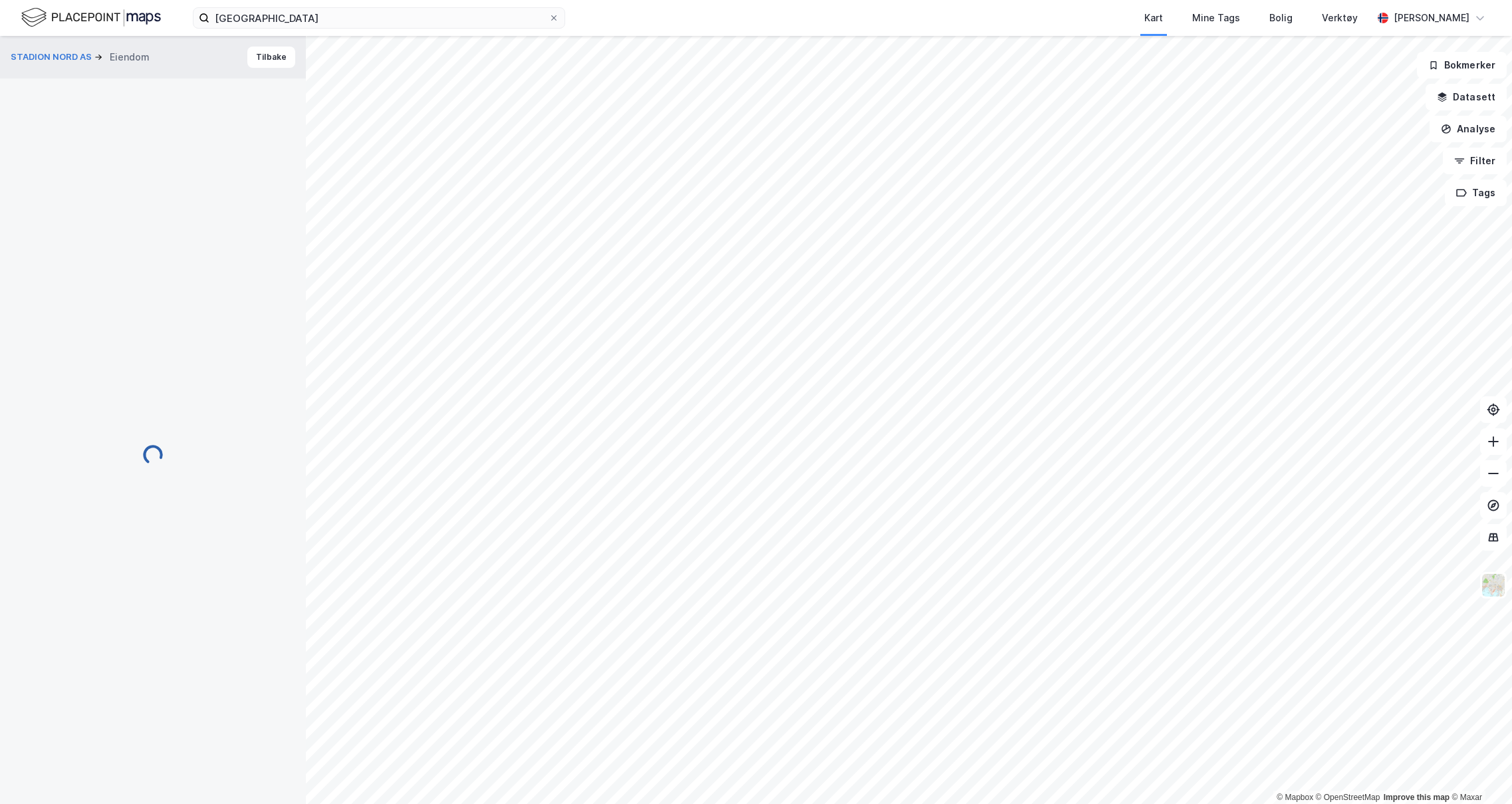
scroll to position [9, 0]
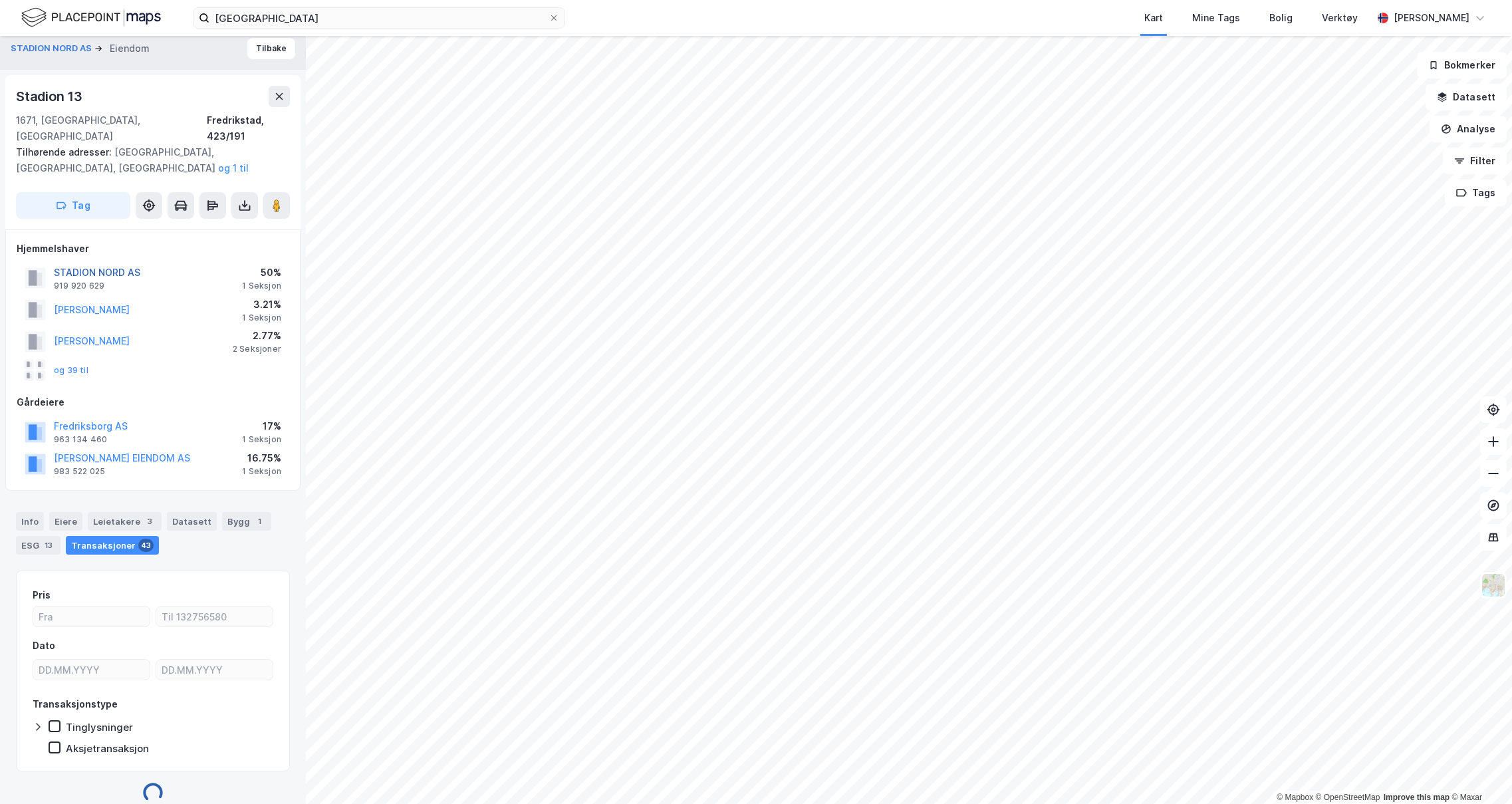
click at [0, 0] on button "STADION NORD AS" at bounding box center [0, 0] width 0 height 0
